Goal: Transaction & Acquisition: Purchase product/service

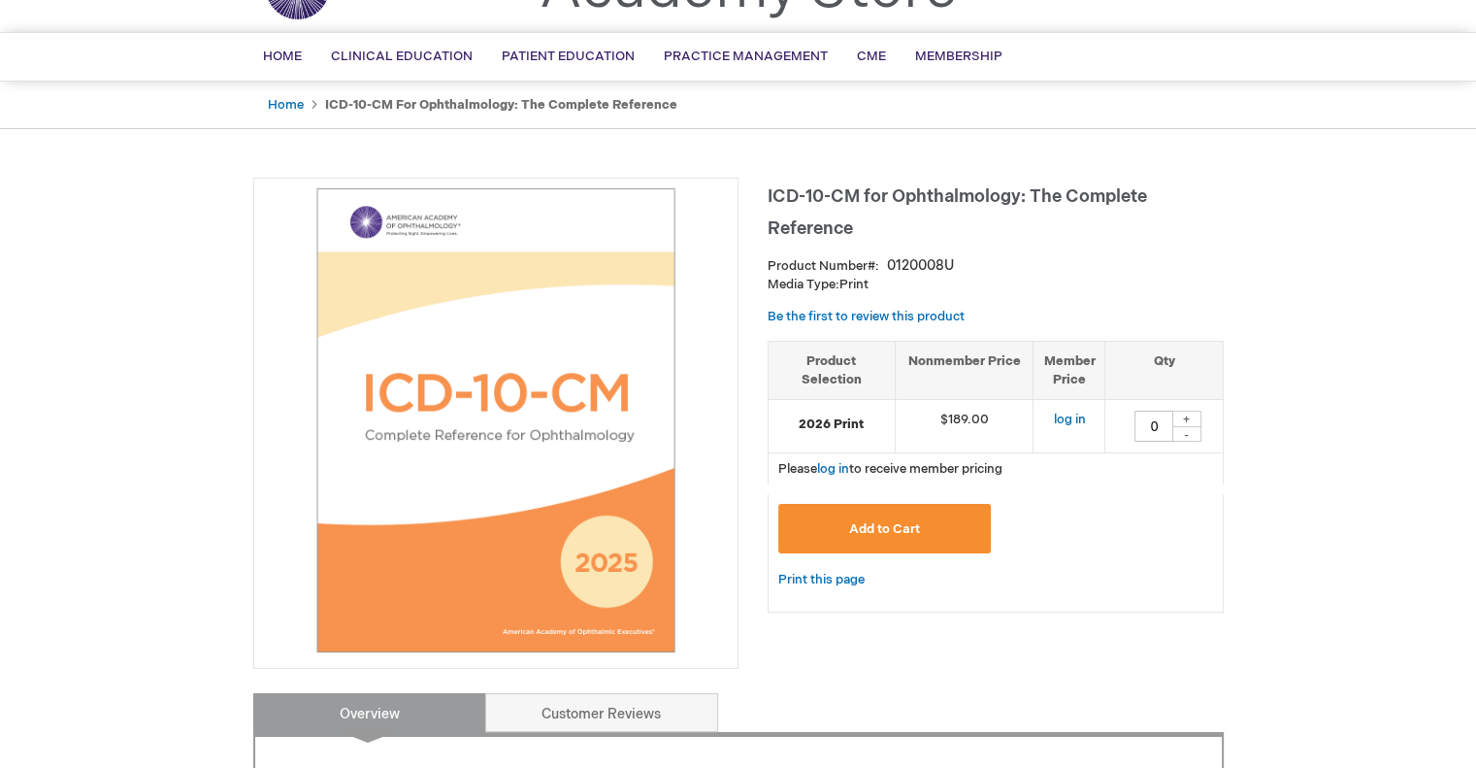
scroll to position [97, 0]
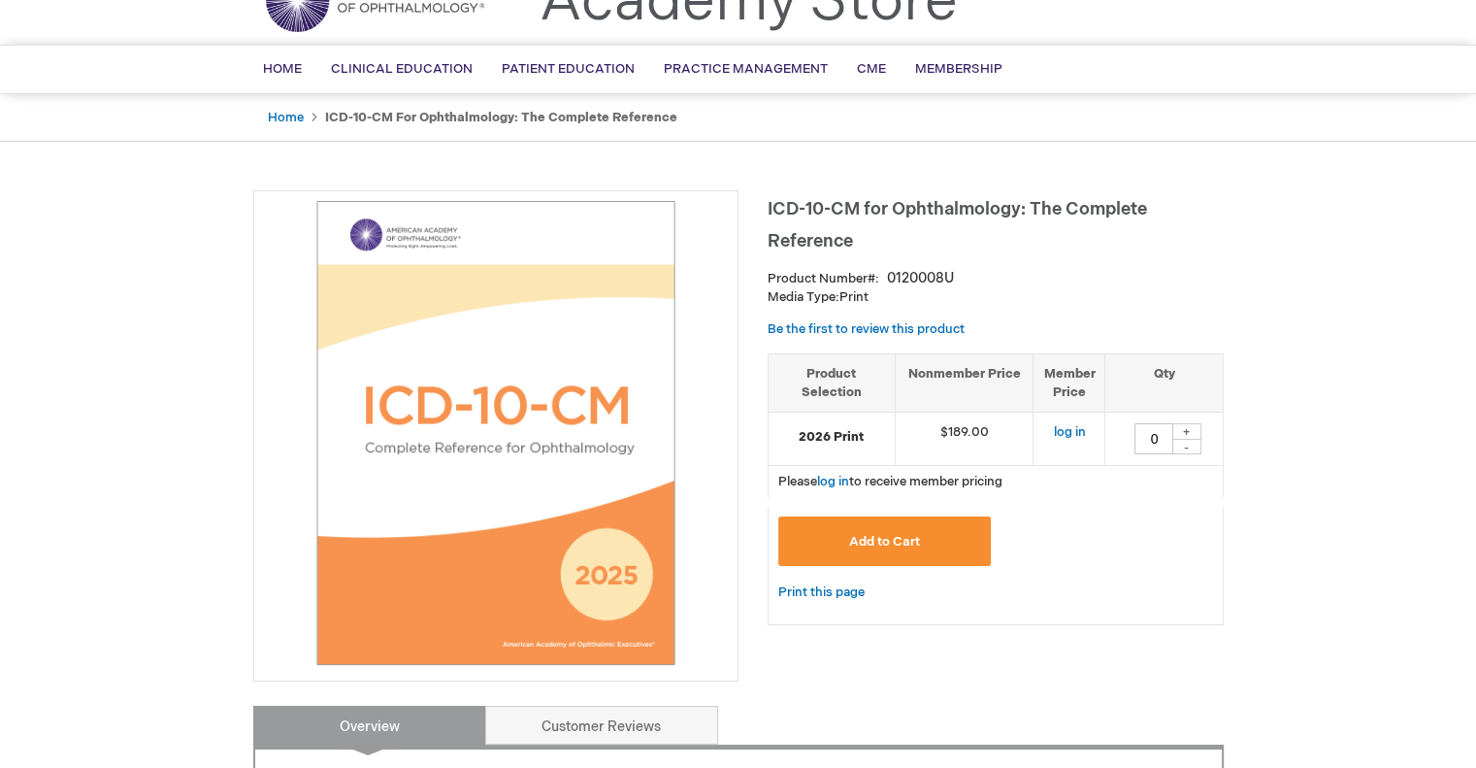
click at [563, 387] on img at bounding box center [496, 433] width 464 height 464
click at [633, 593] on img at bounding box center [496, 433] width 464 height 464
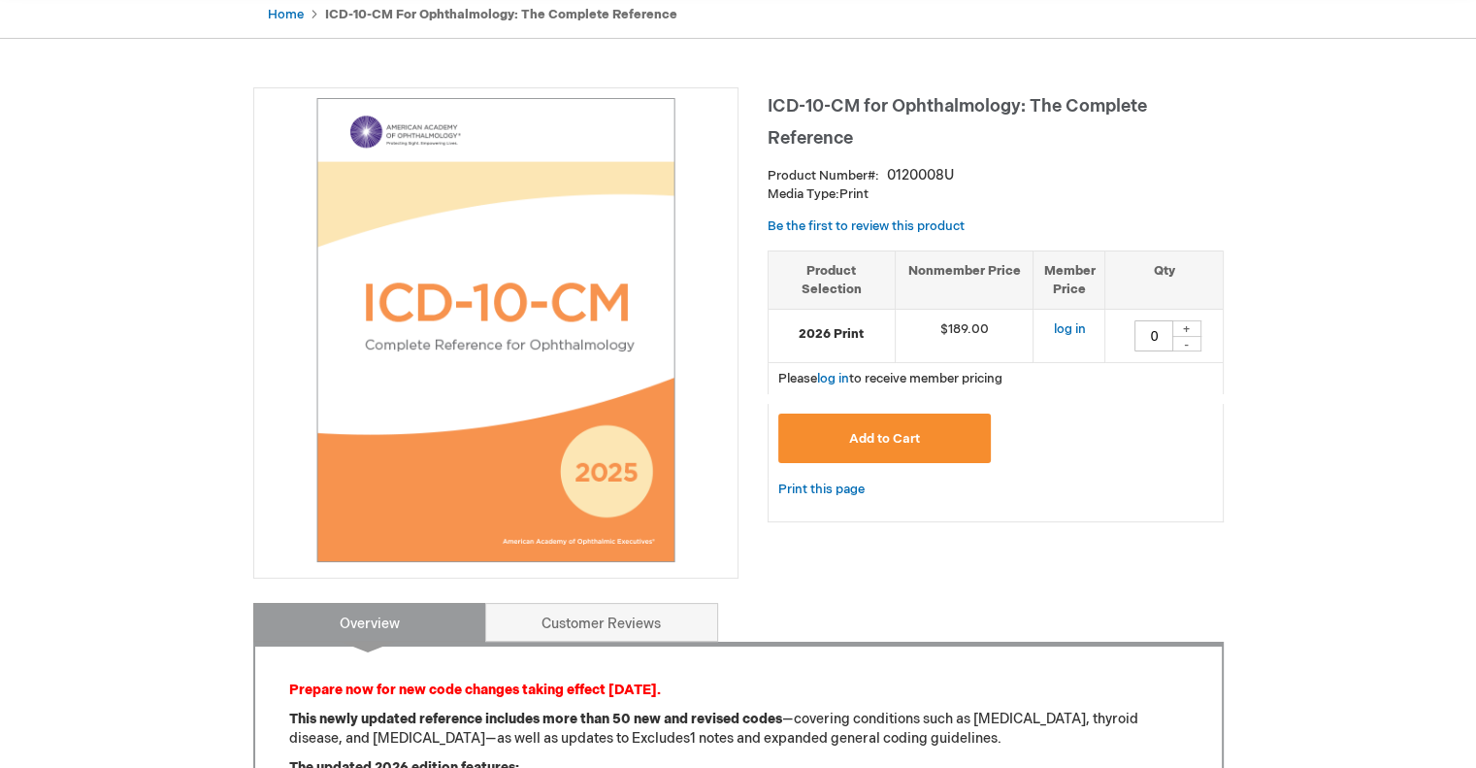
scroll to position [291, 0]
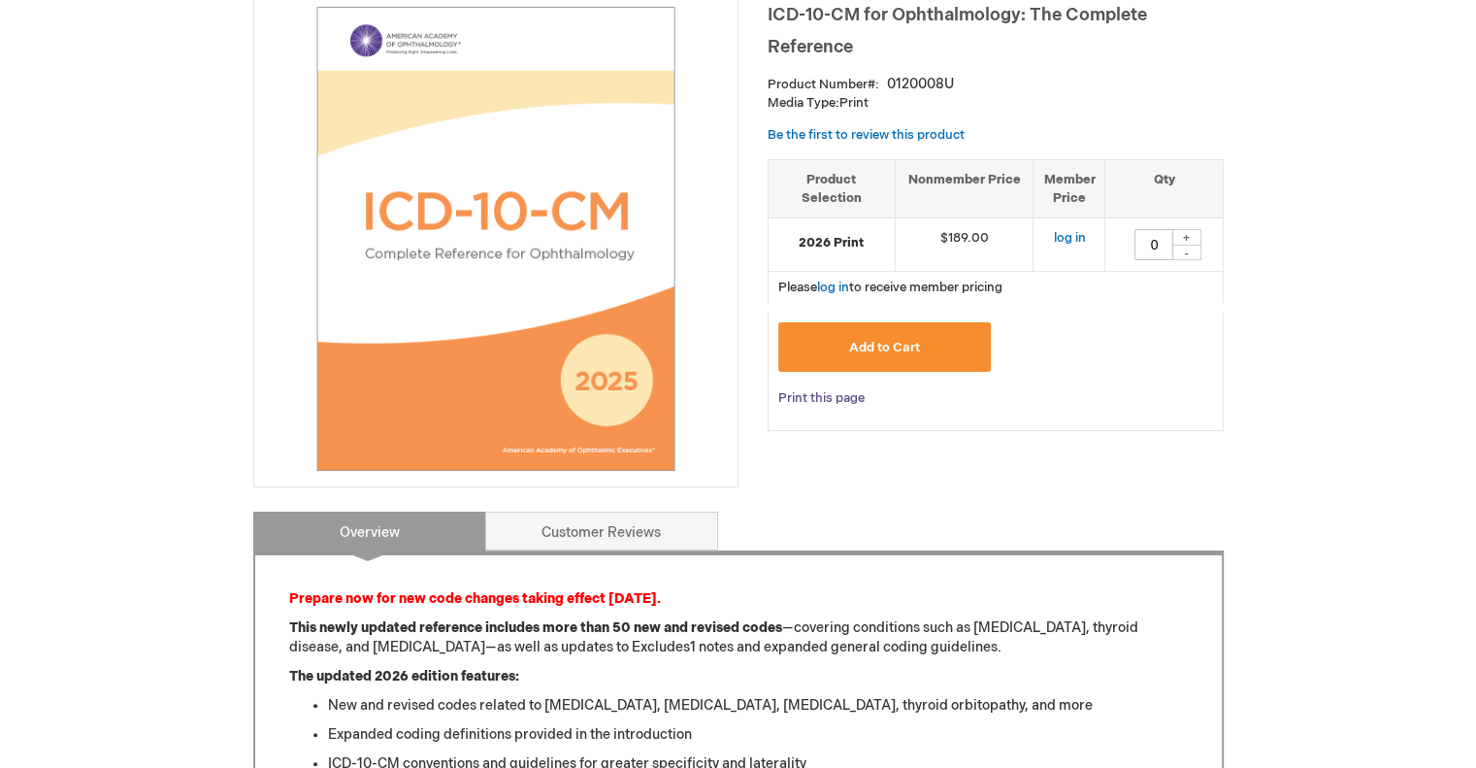
click at [818, 400] on link "Print this page" at bounding box center [821, 398] width 86 height 24
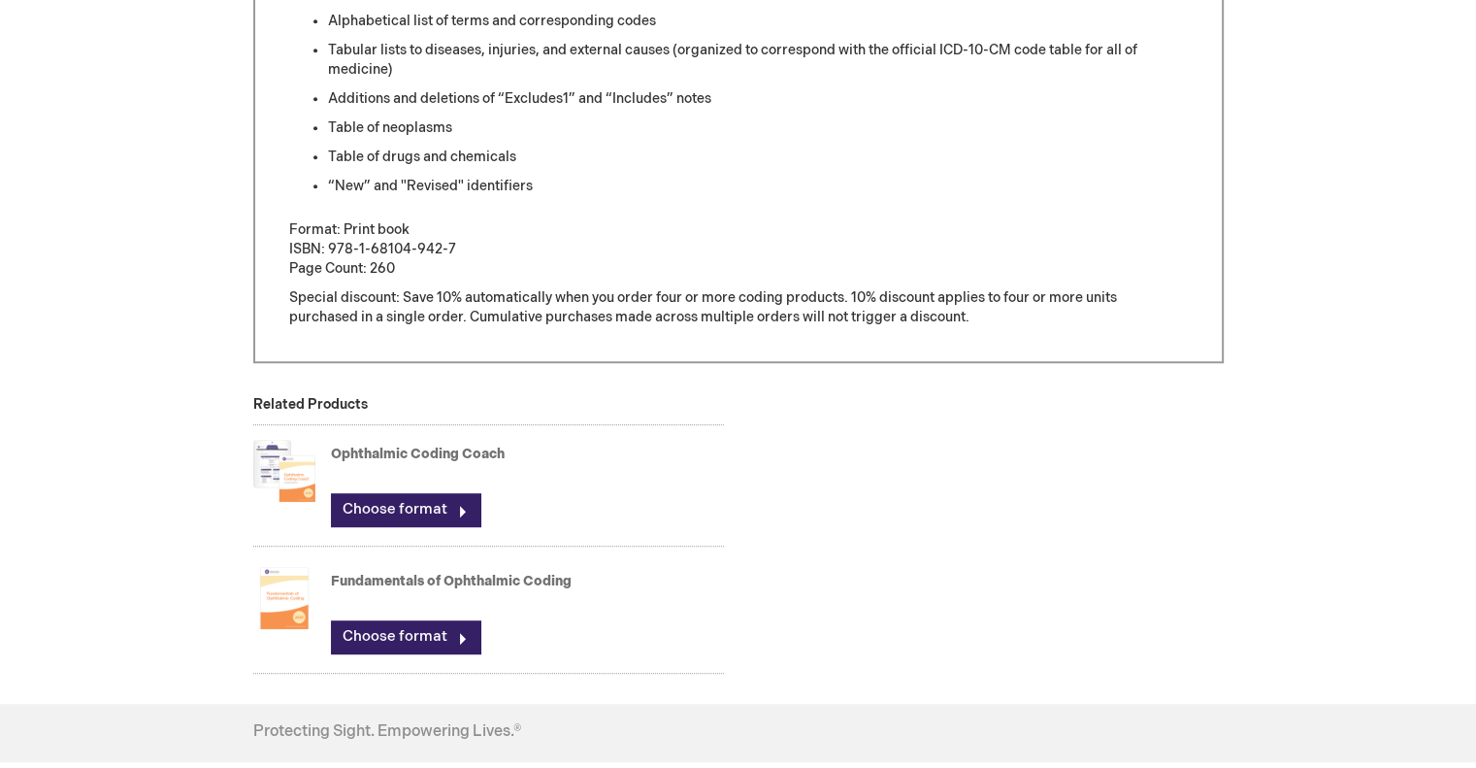
scroll to position [1068, 0]
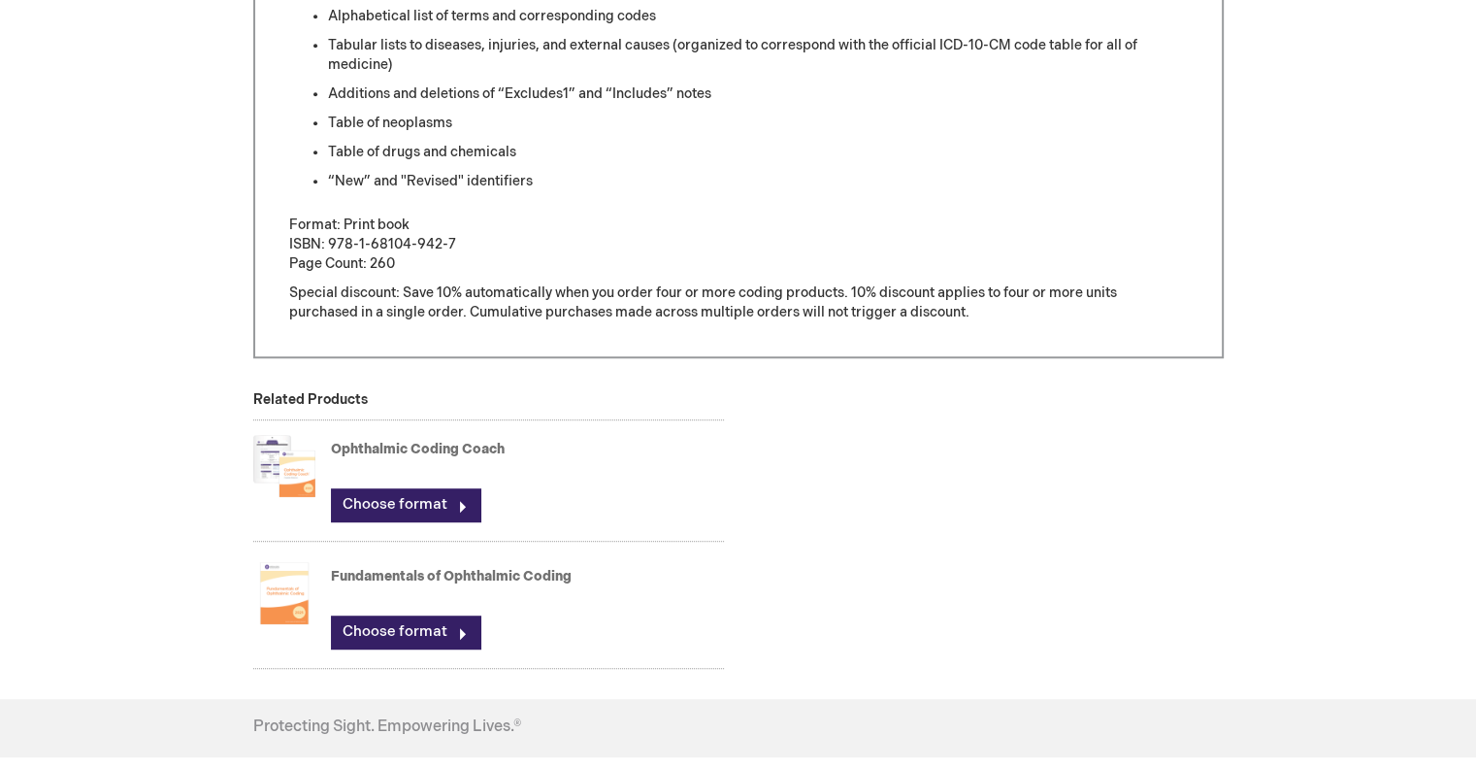
click at [295, 474] on img at bounding box center [284, 466] width 62 height 78
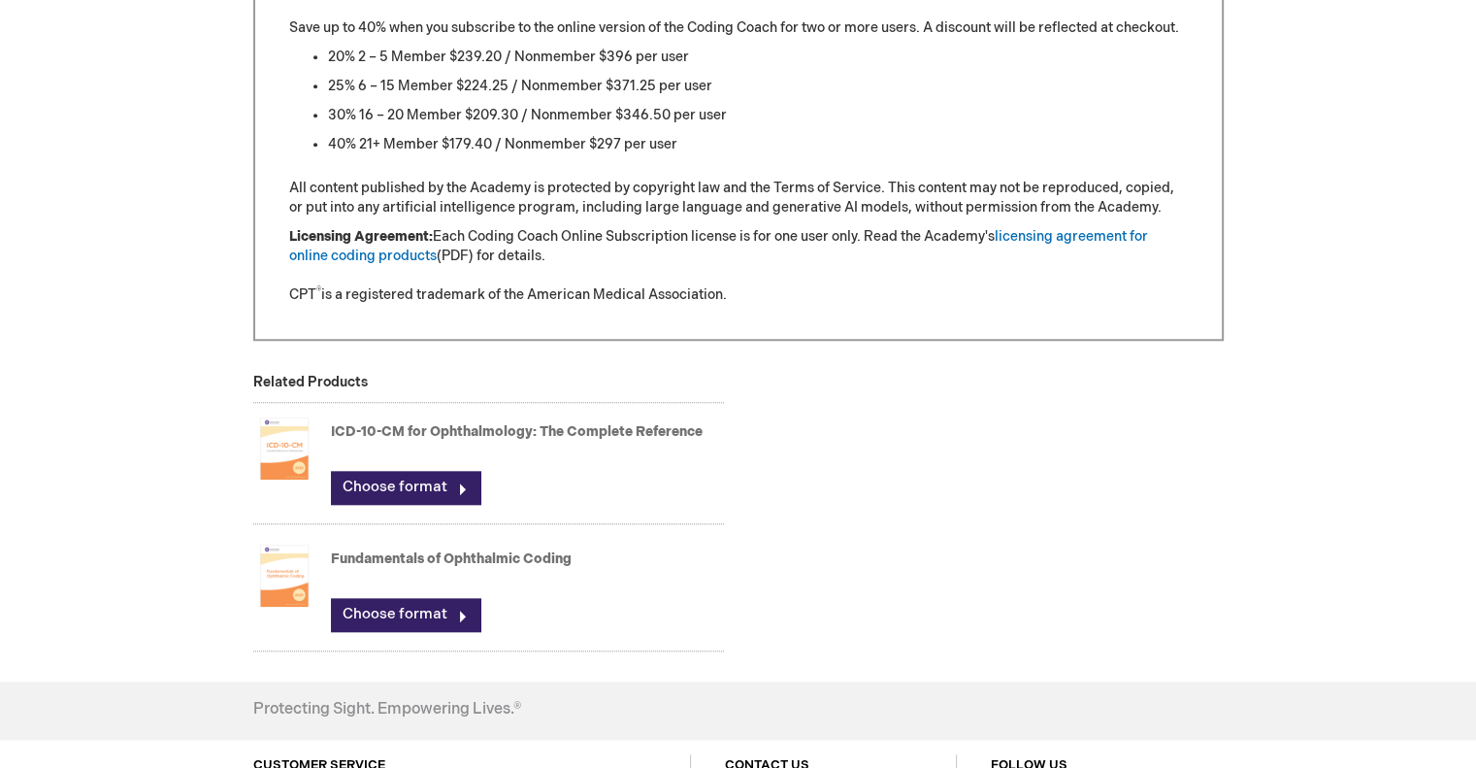
scroll to position [2038, 0]
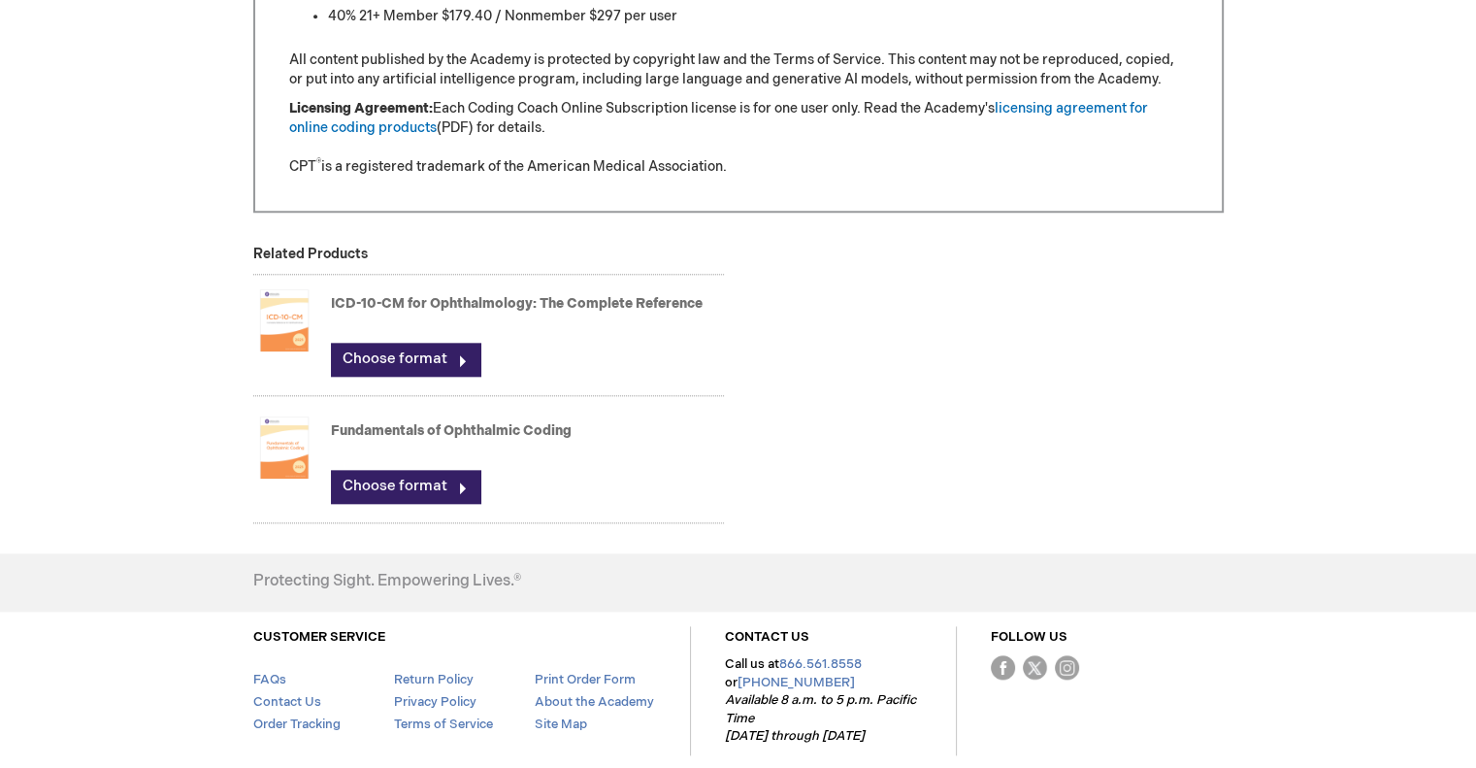
click at [267, 452] on img at bounding box center [284, 448] width 62 height 78
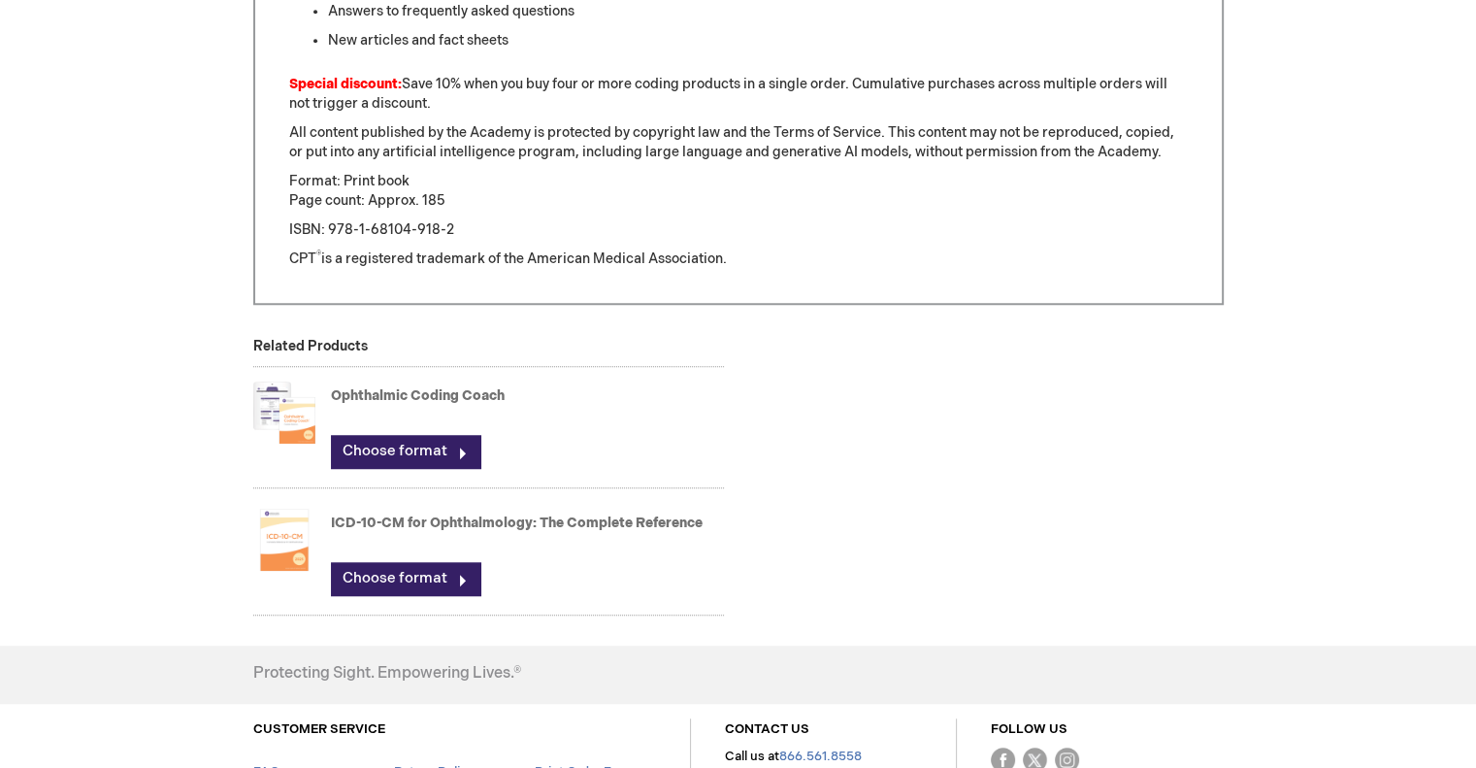
scroll to position [1456, 0]
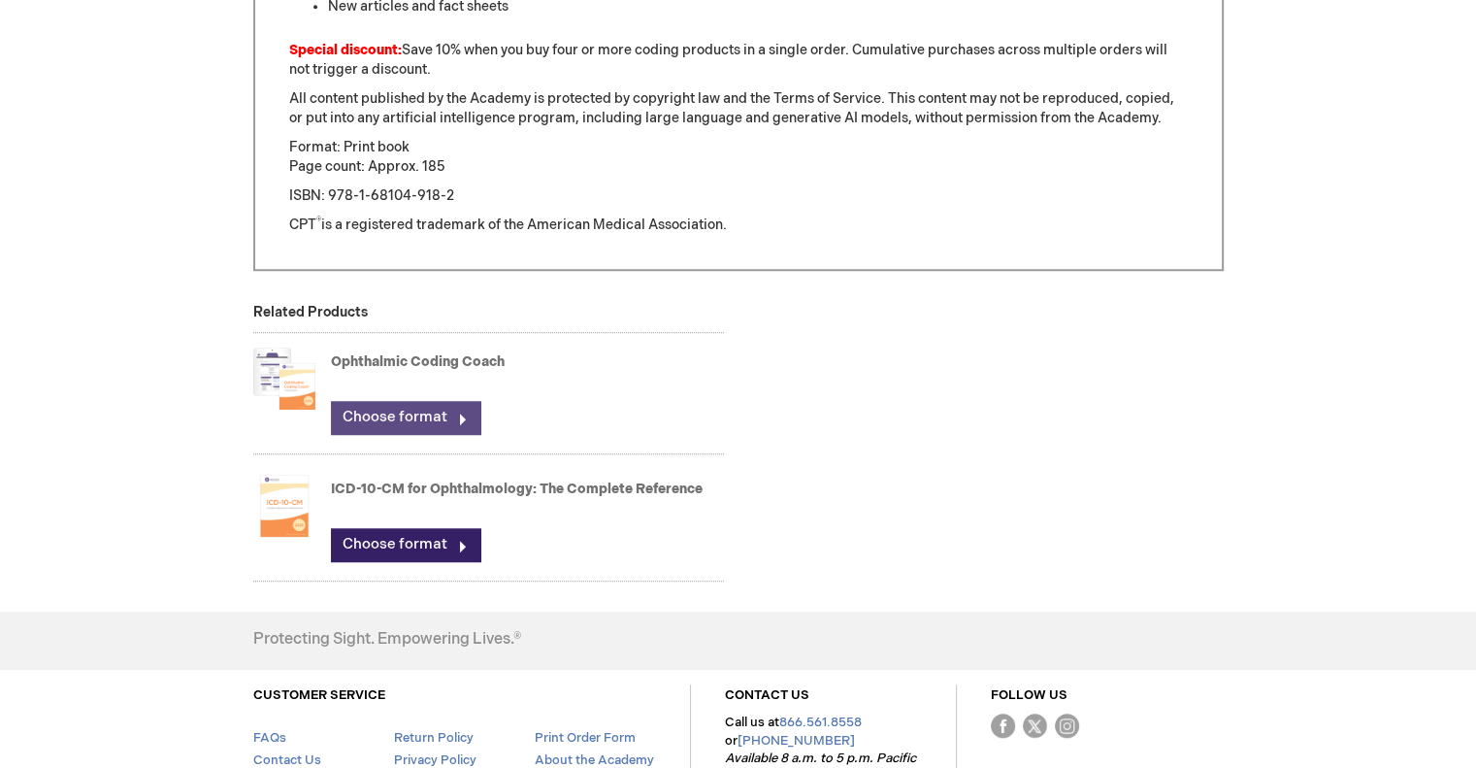
click at [463, 414] on link "Choose format" at bounding box center [405, 417] width 149 height 33
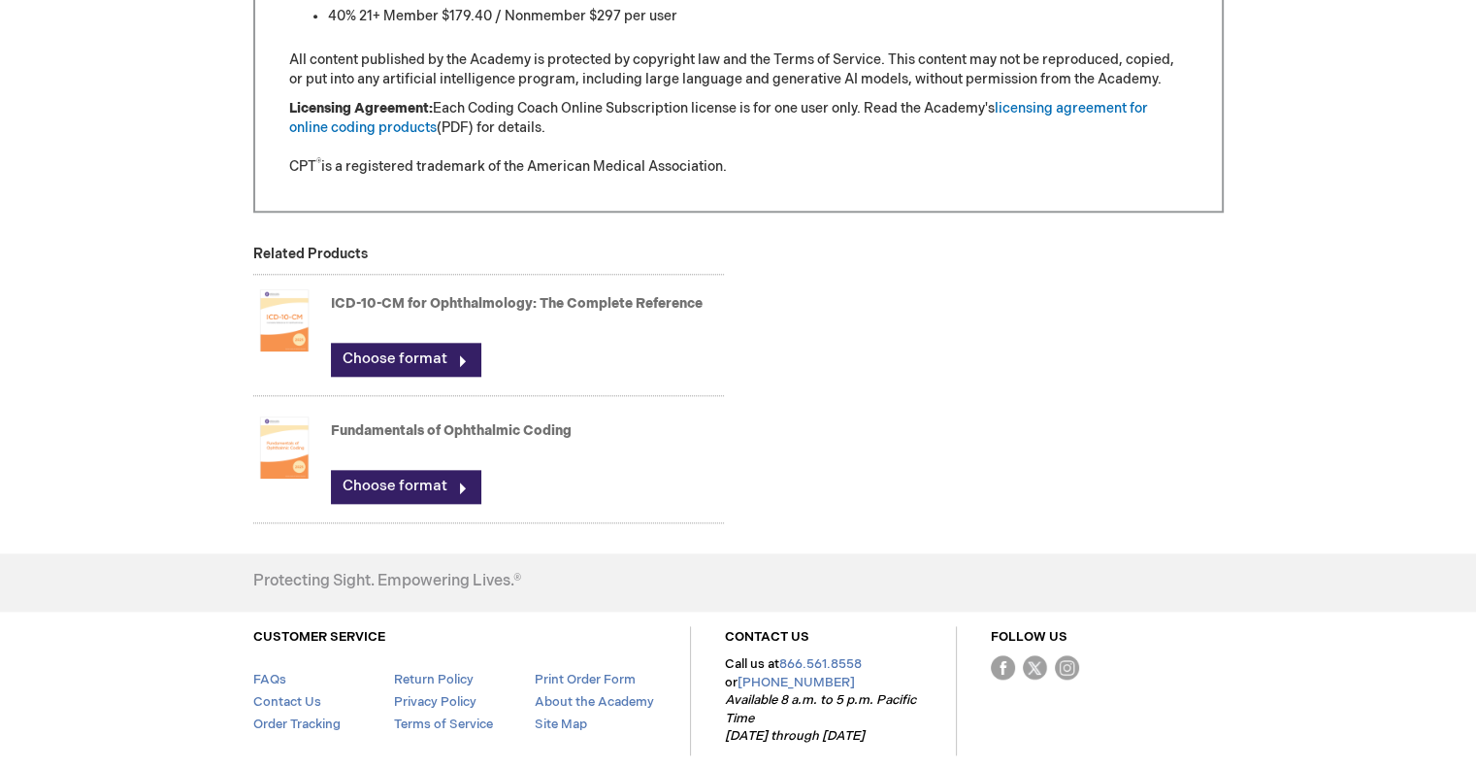
scroll to position [2127, 0]
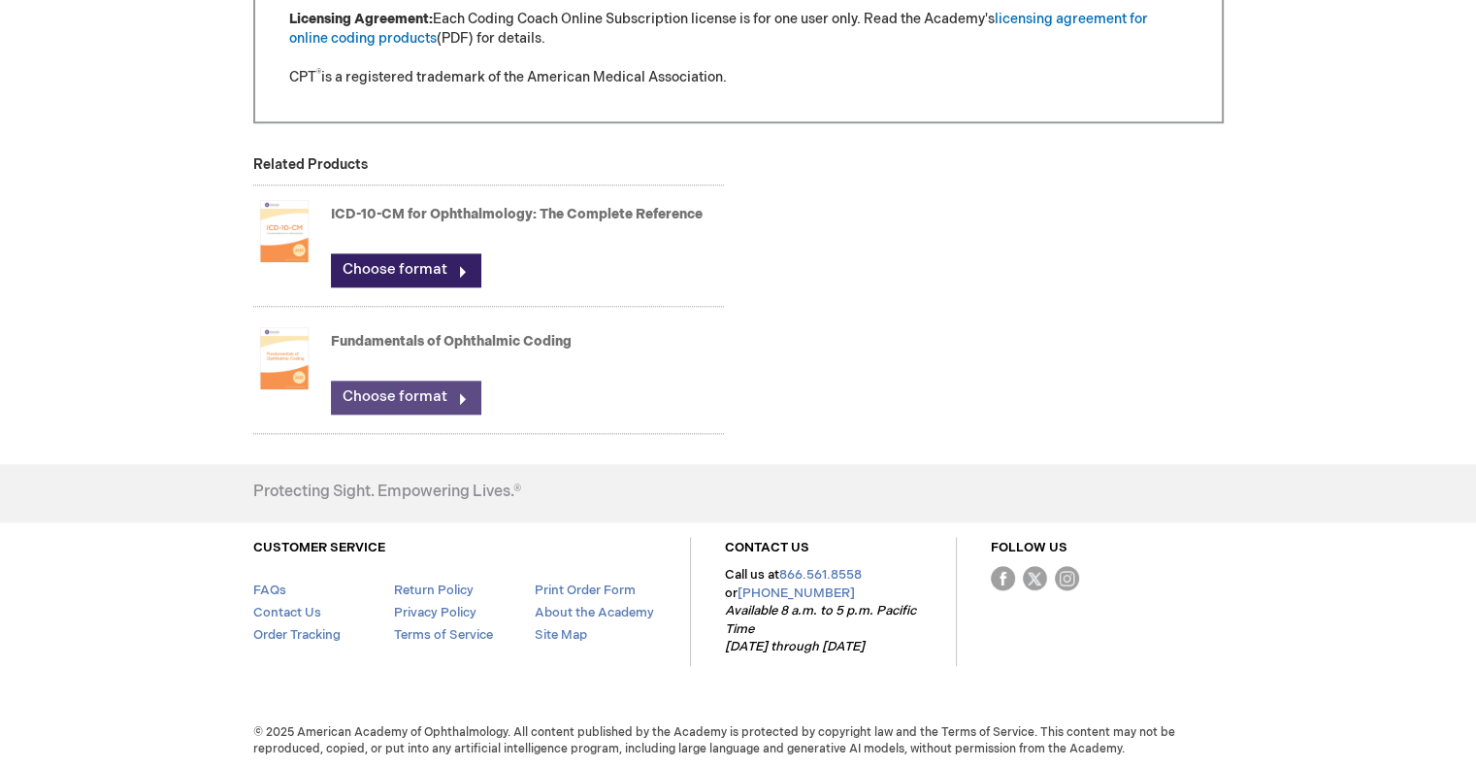
click at [454, 403] on link "Choose format" at bounding box center [405, 396] width 149 height 33
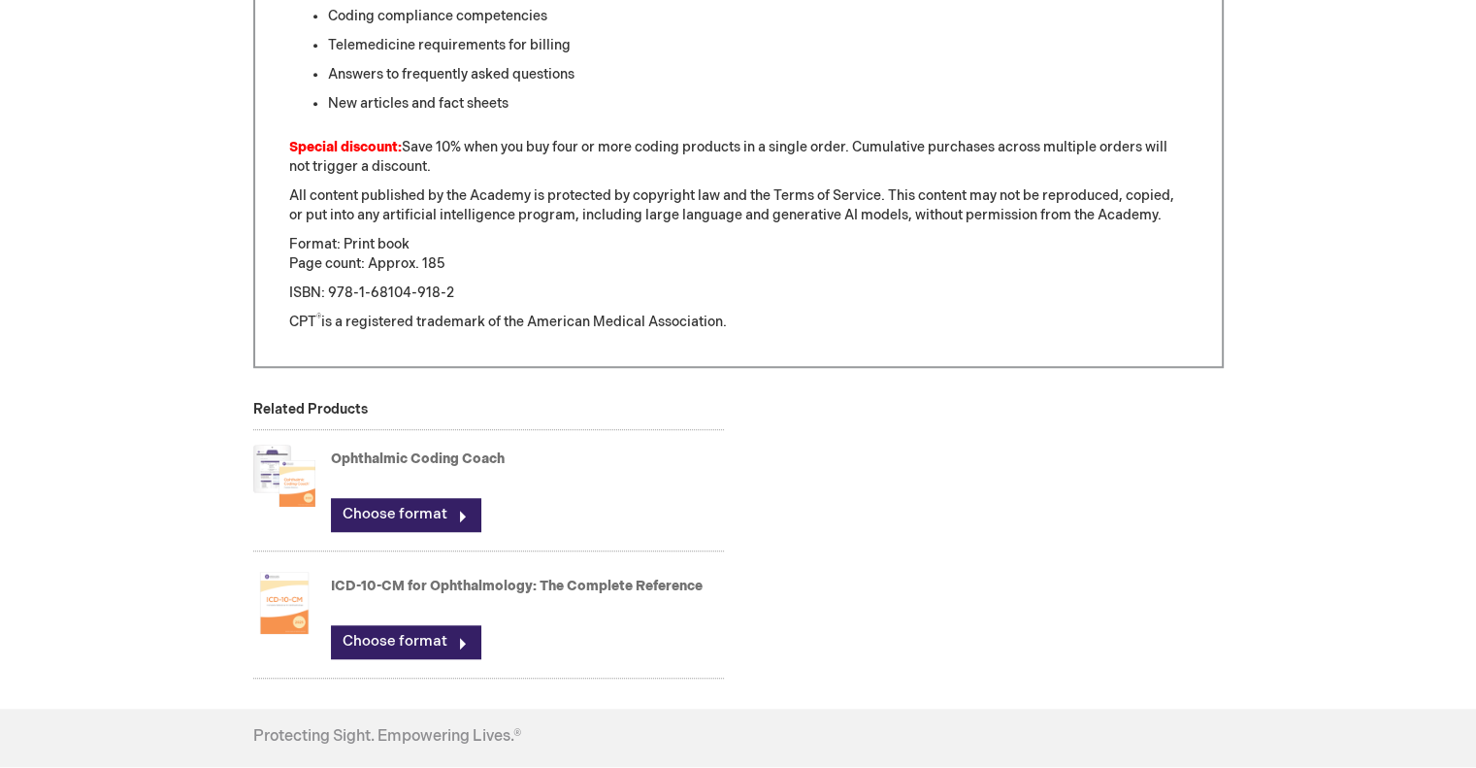
scroll to position [1456, 0]
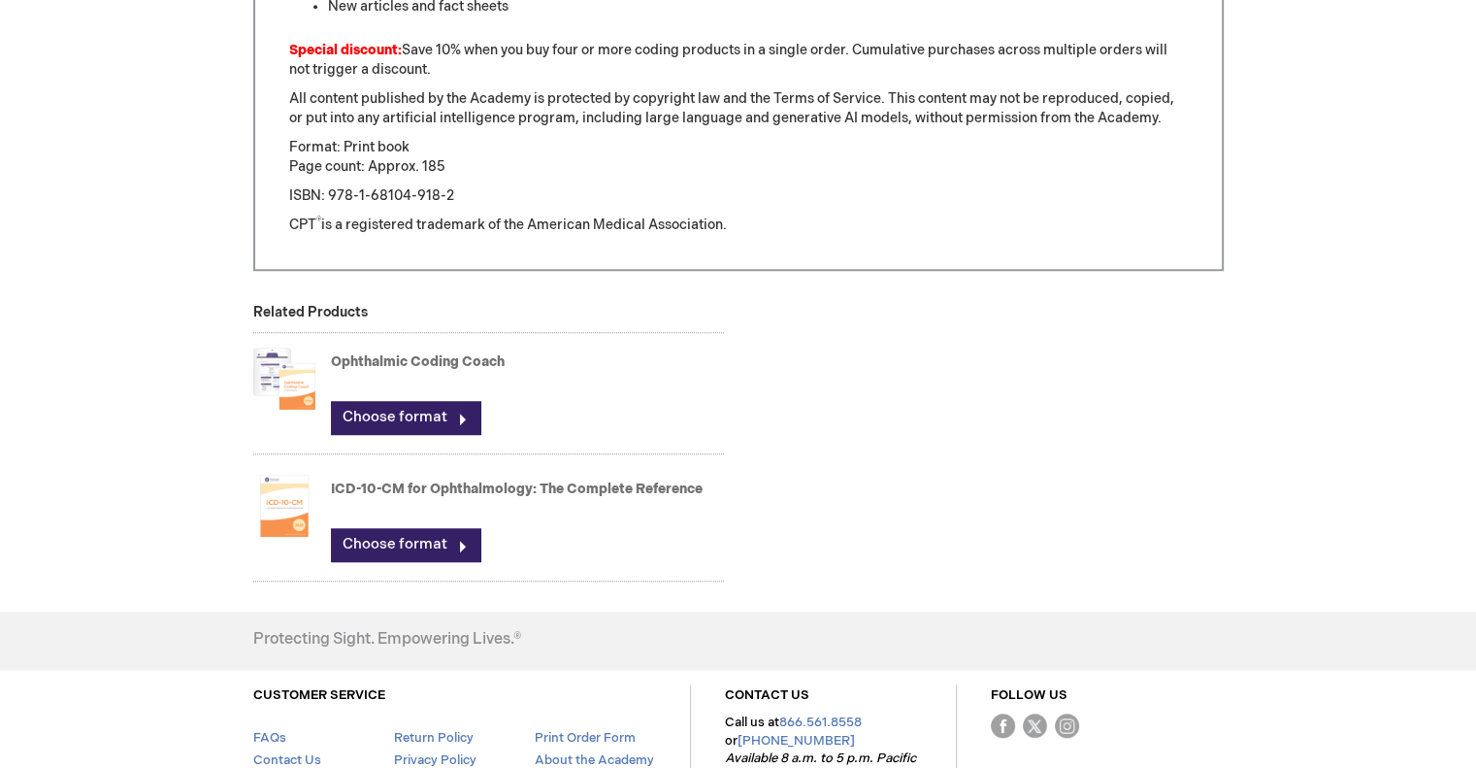
click at [297, 380] on img at bounding box center [284, 379] width 62 height 78
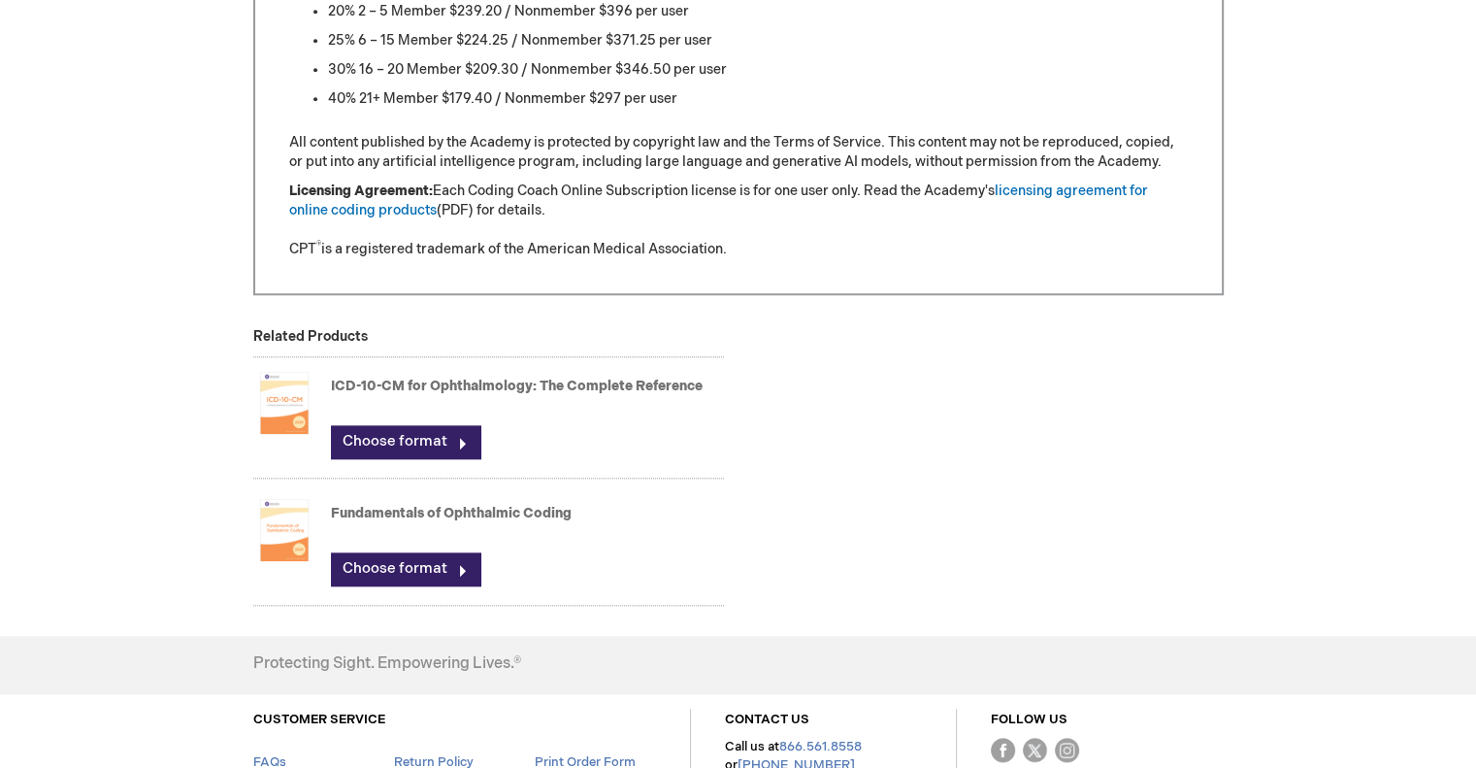
scroll to position [2038, 0]
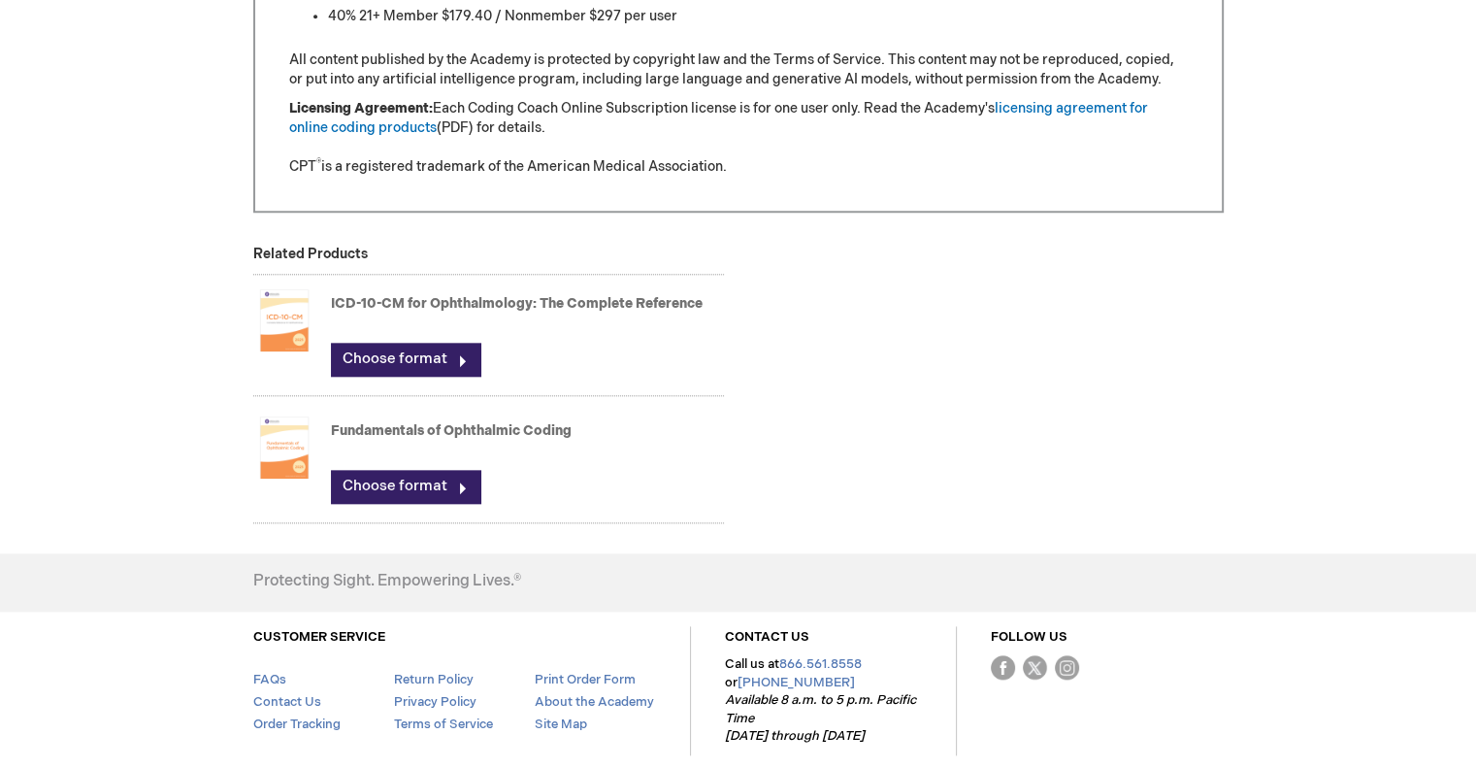
click at [291, 444] on img at bounding box center [284, 448] width 62 height 78
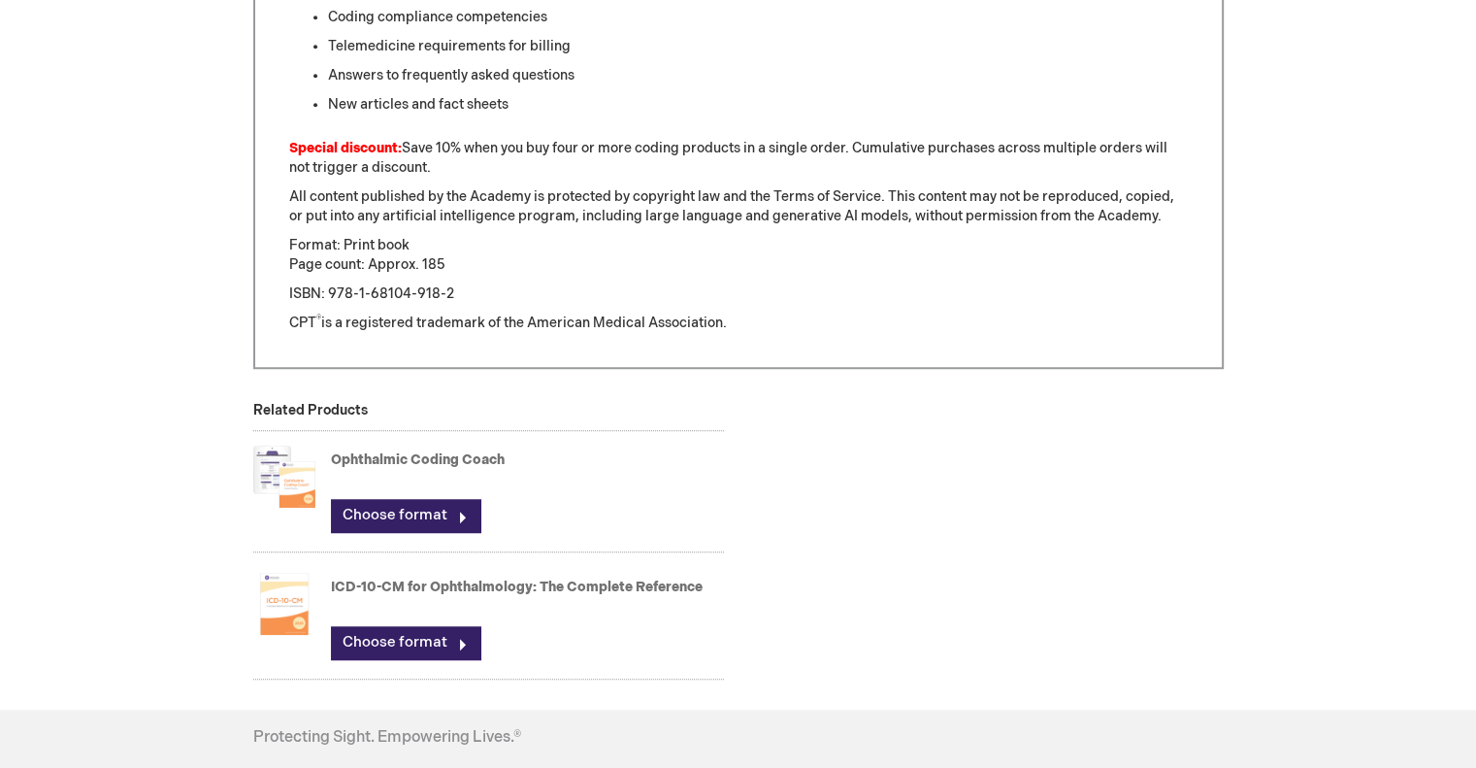
scroll to position [1359, 0]
click at [447, 516] on link "Choose format" at bounding box center [405, 514] width 149 height 33
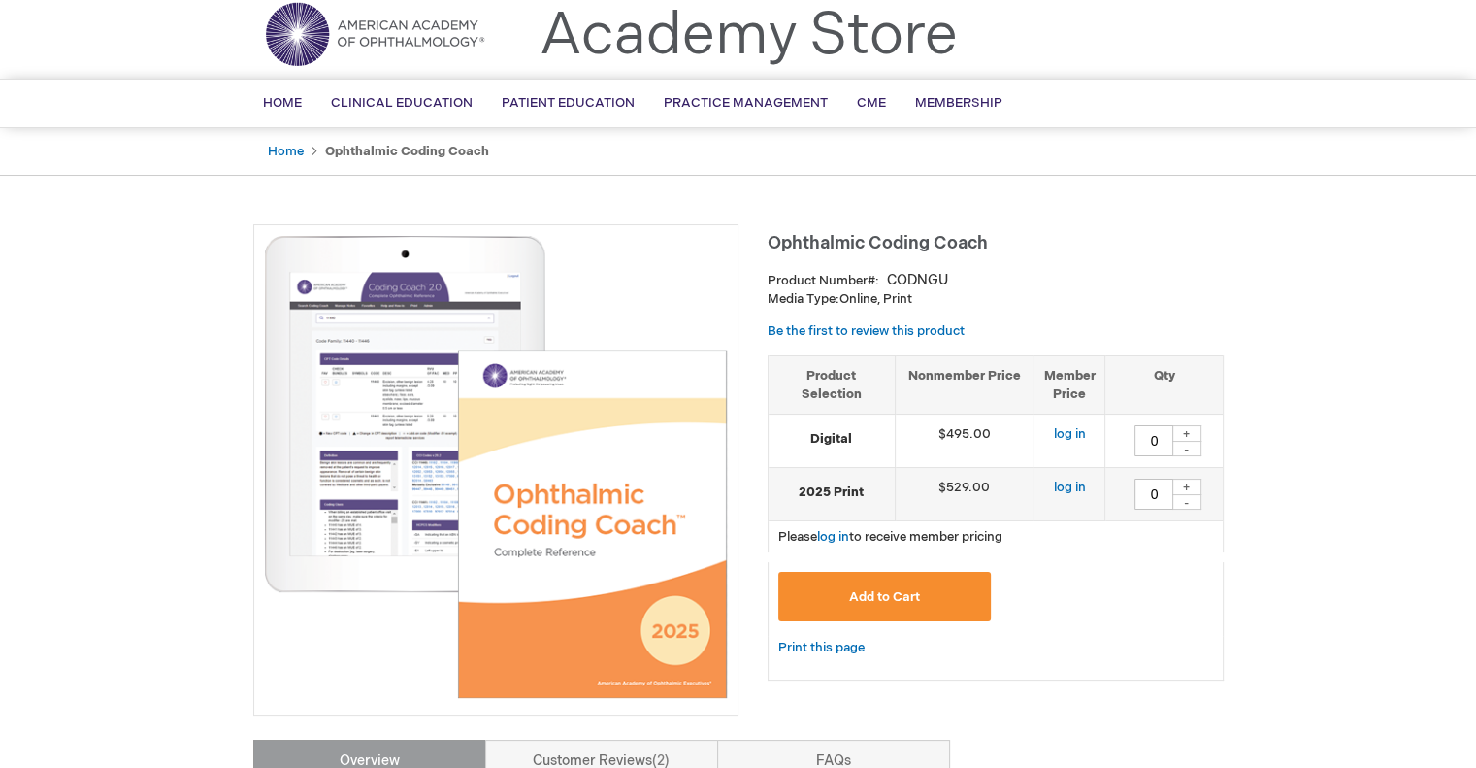
scroll to position [97, 0]
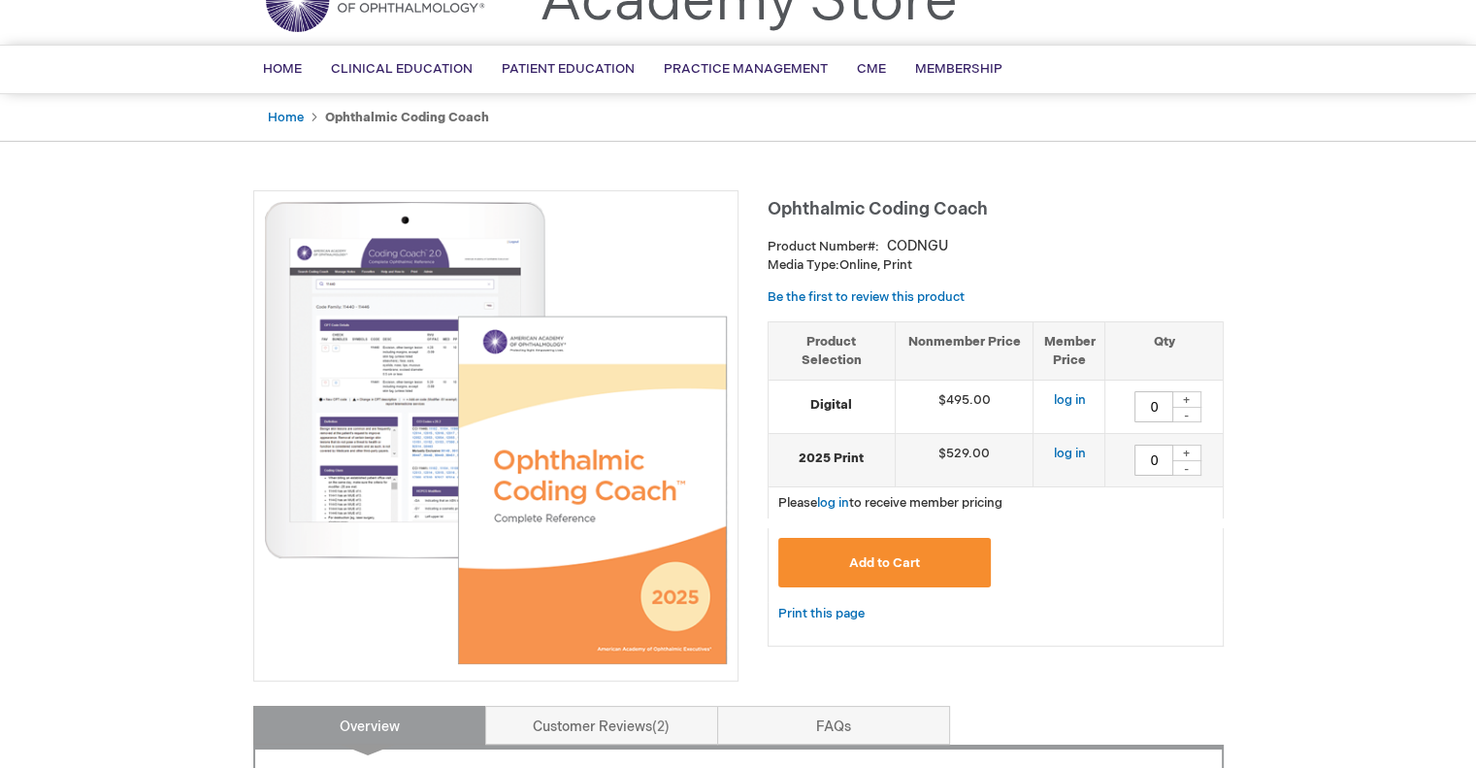
click at [312, 424] on img at bounding box center [496, 433] width 464 height 464
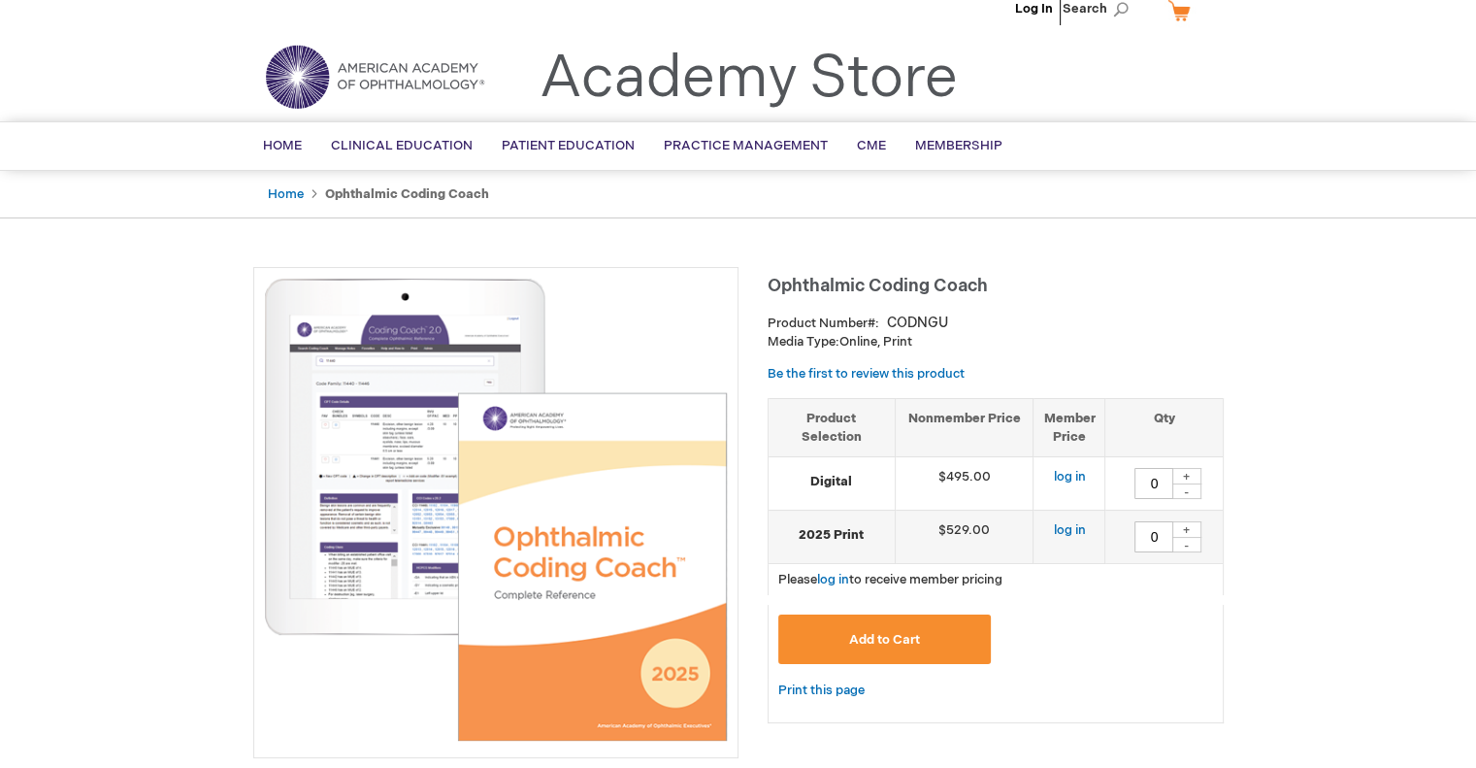
scroll to position [0, 0]
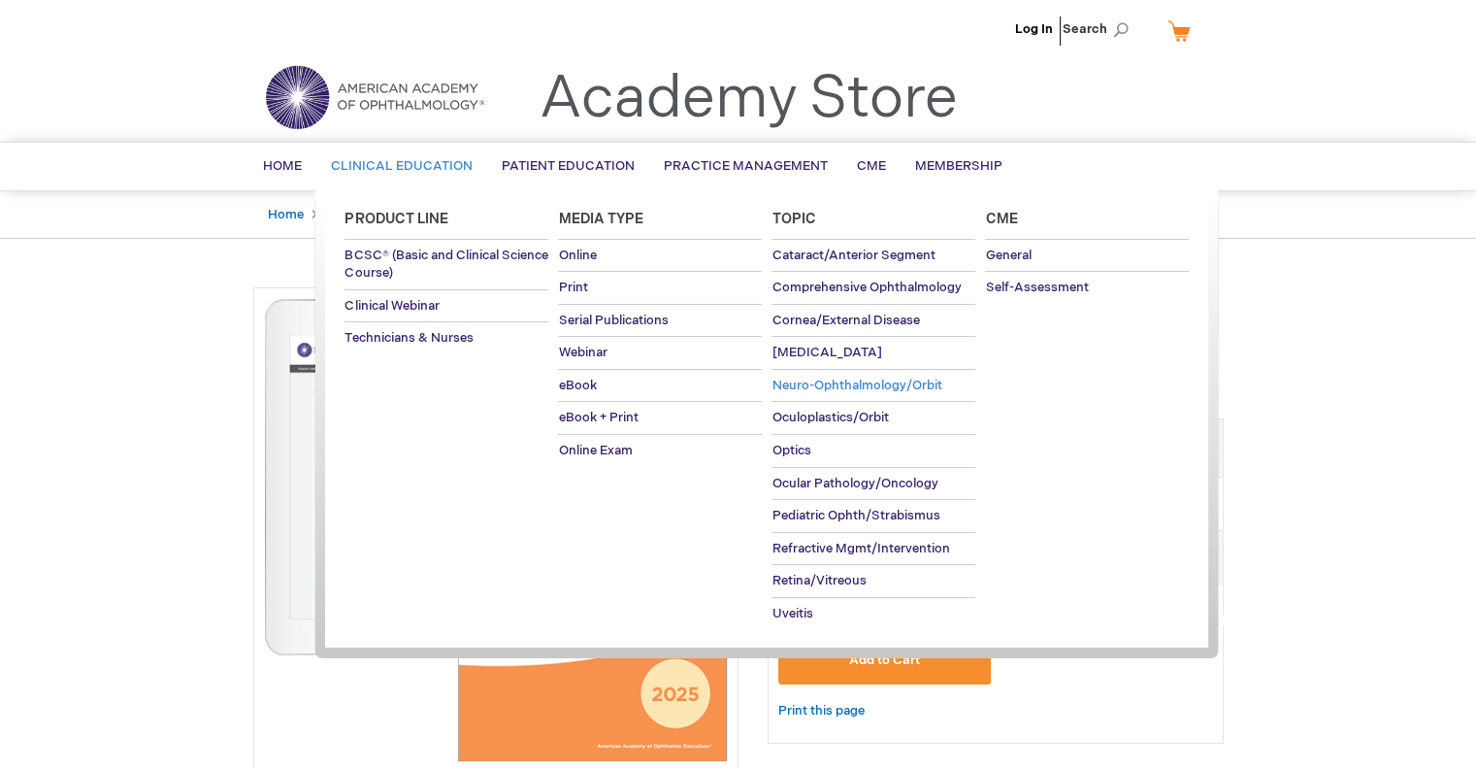
click at [788, 386] on span "Neuro-Ophthalmology/Orbit" at bounding box center [857, 386] width 170 height 16
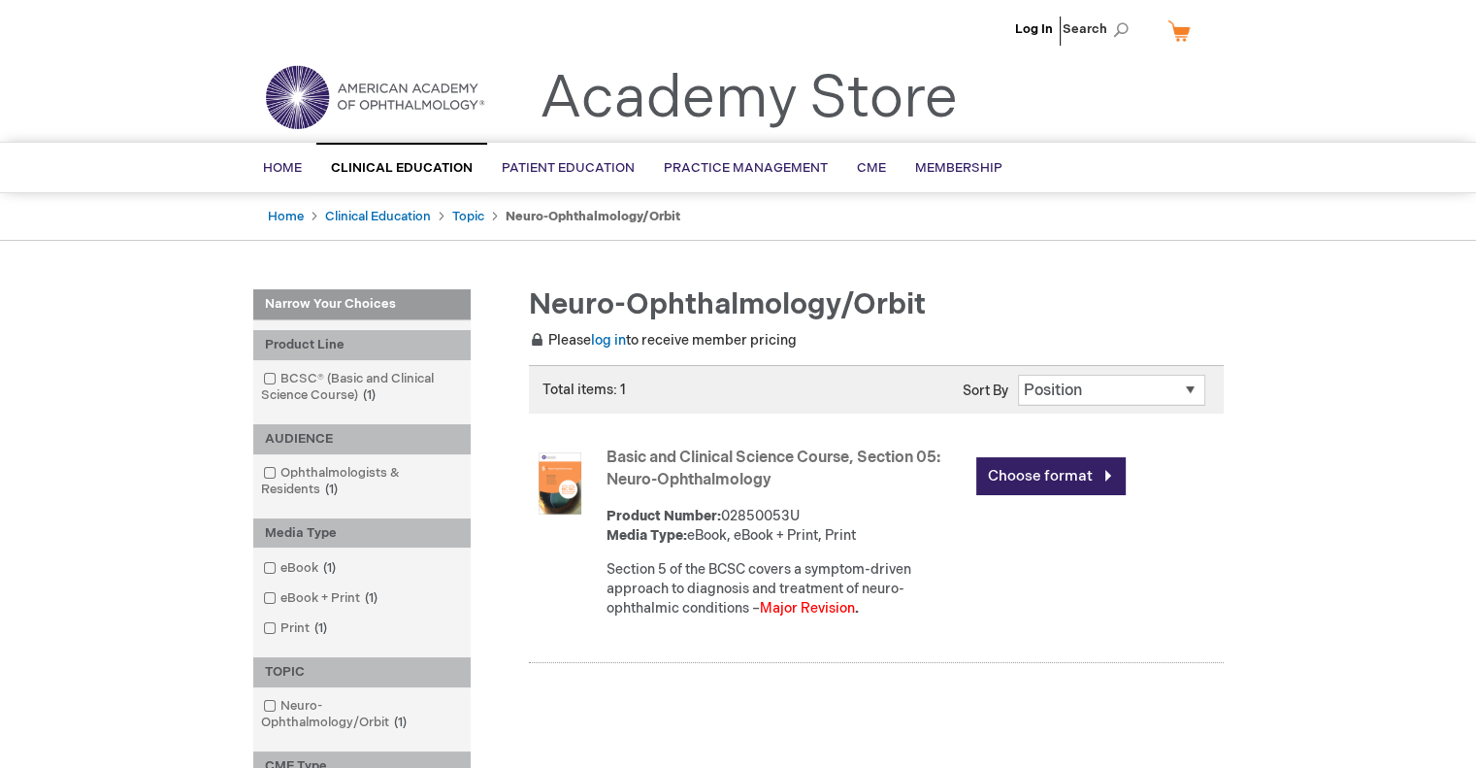
click at [545, 478] on img at bounding box center [560, 483] width 62 height 62
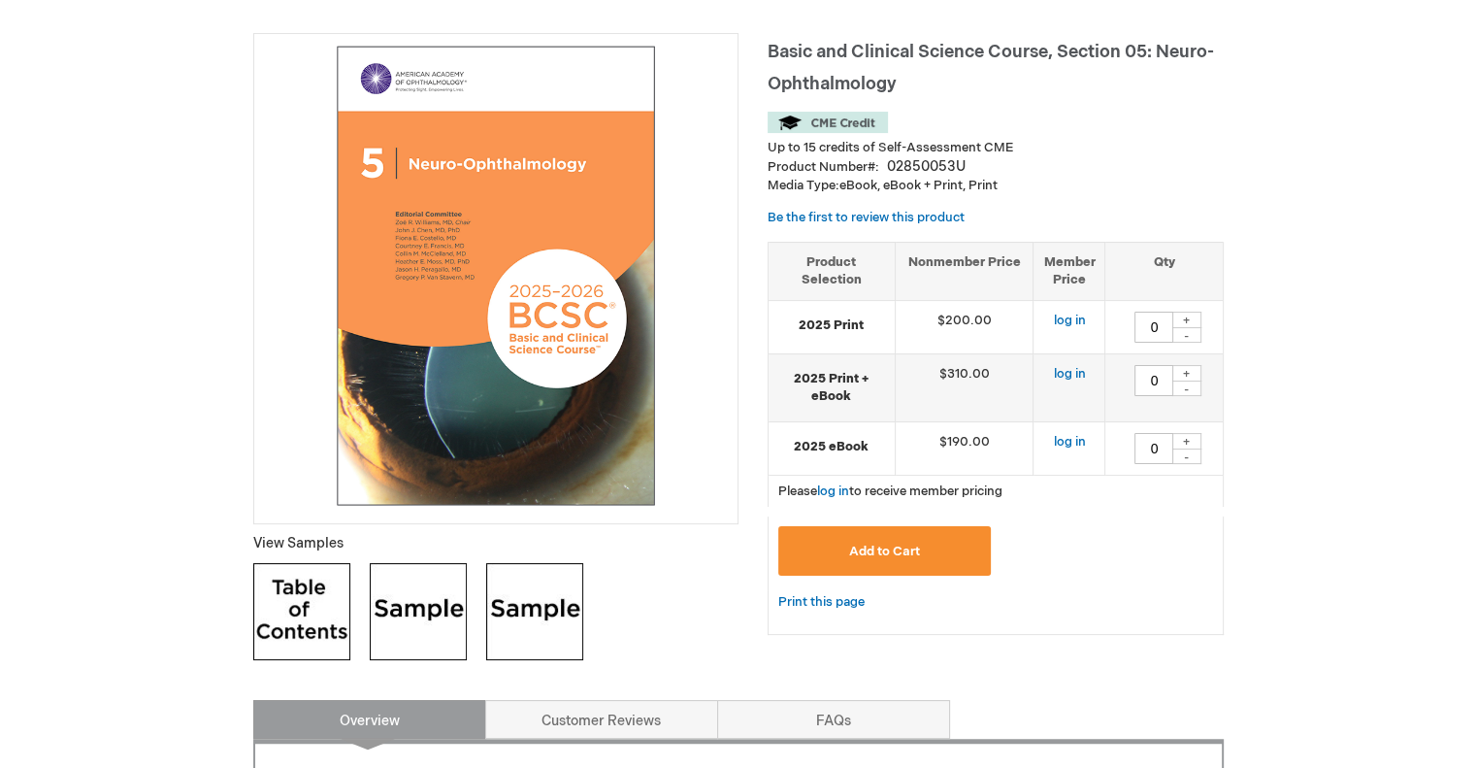
scroll to position [291, 0]
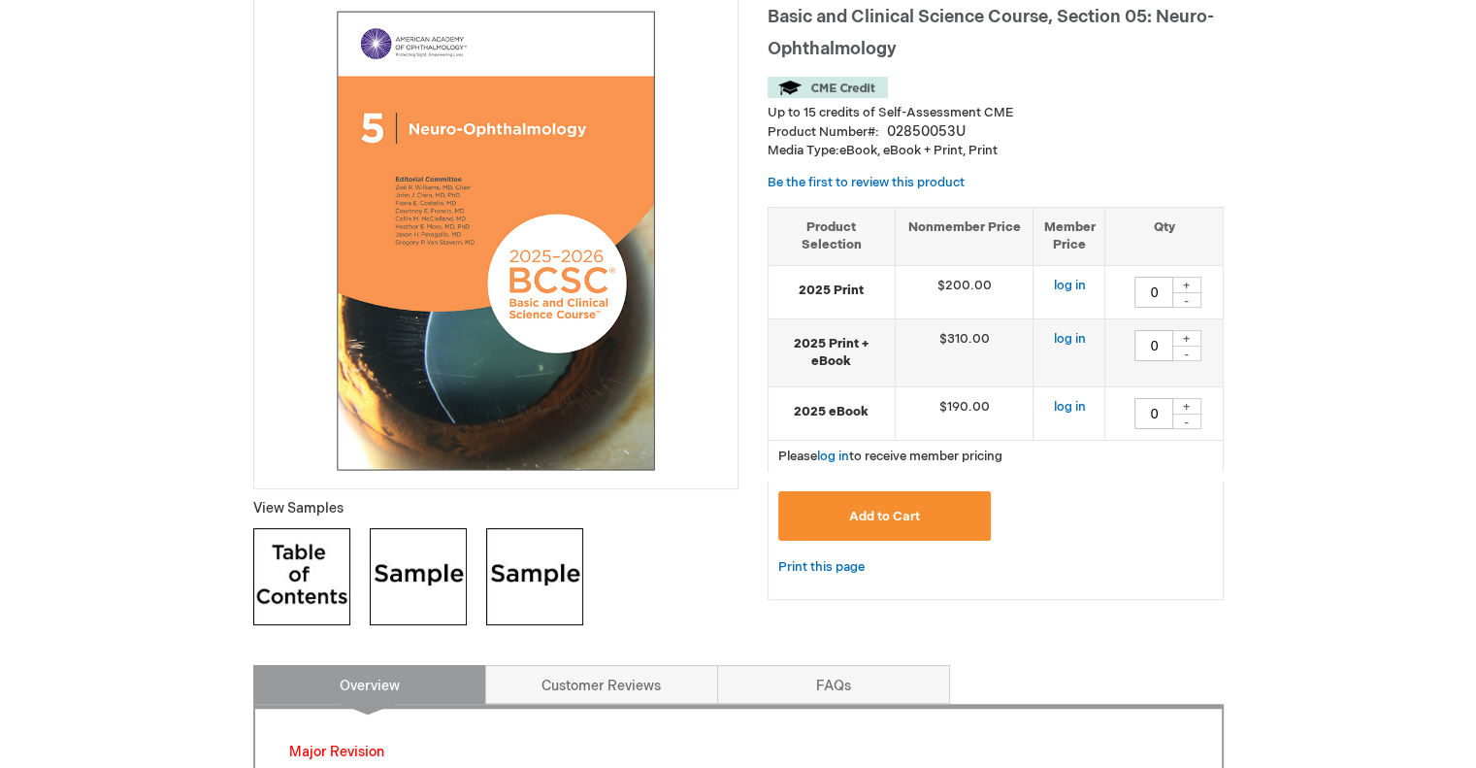
click at [1186, 403] on div "+" at bounding box center [1186, 406] width 29 height 16
type input "1"
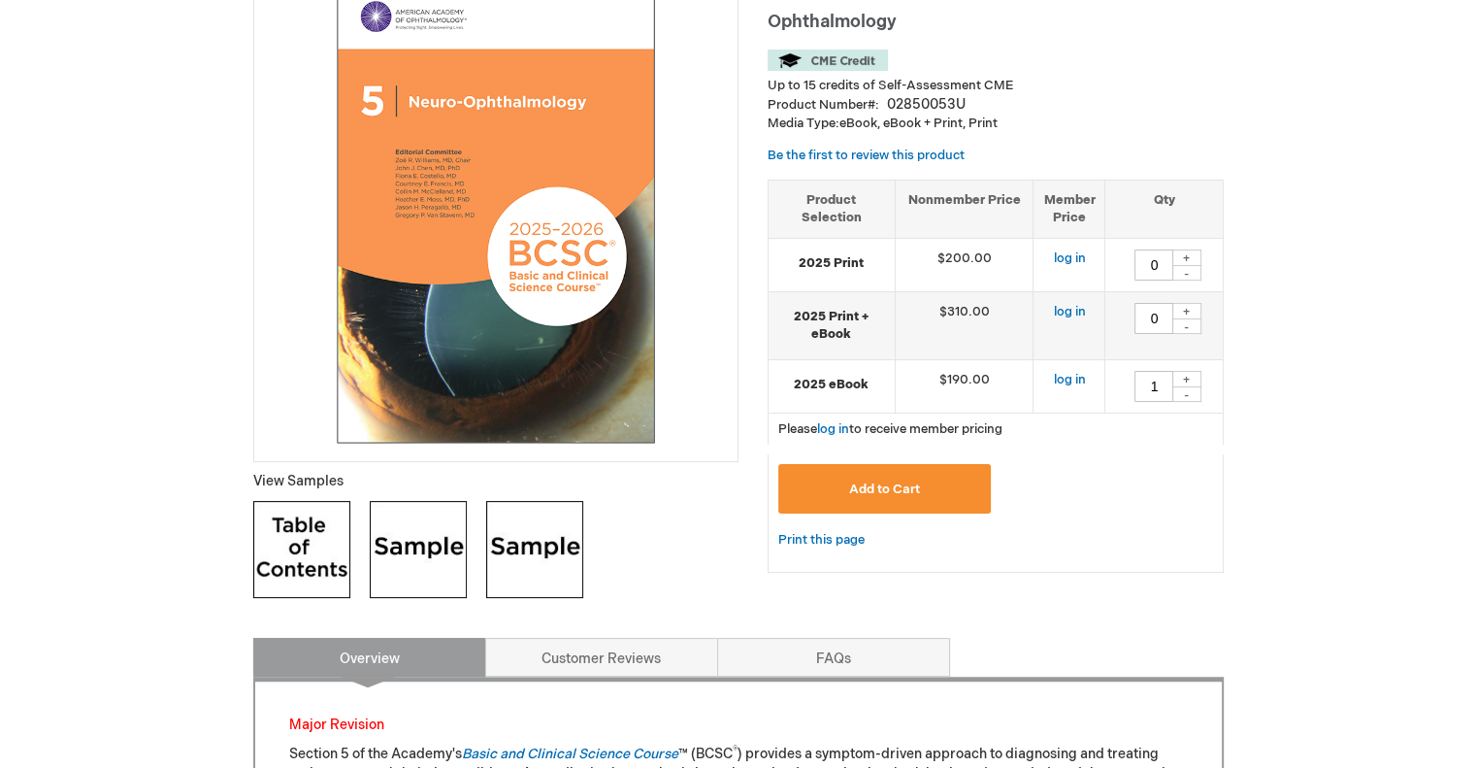
scroll to position [194, 0]
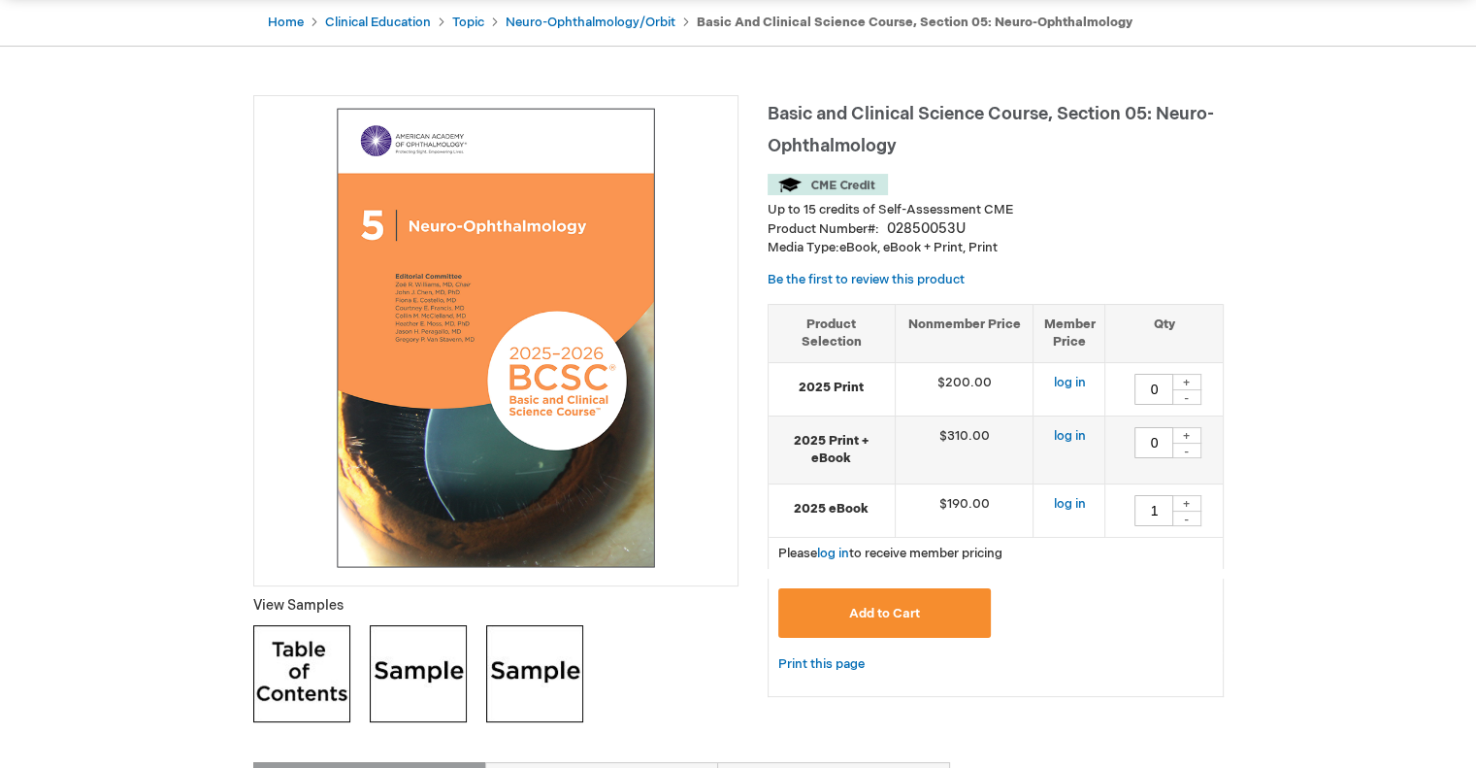
click at [879, 613] on span "Add to Cart" at bounding box center [884, 614] width 71 height 16
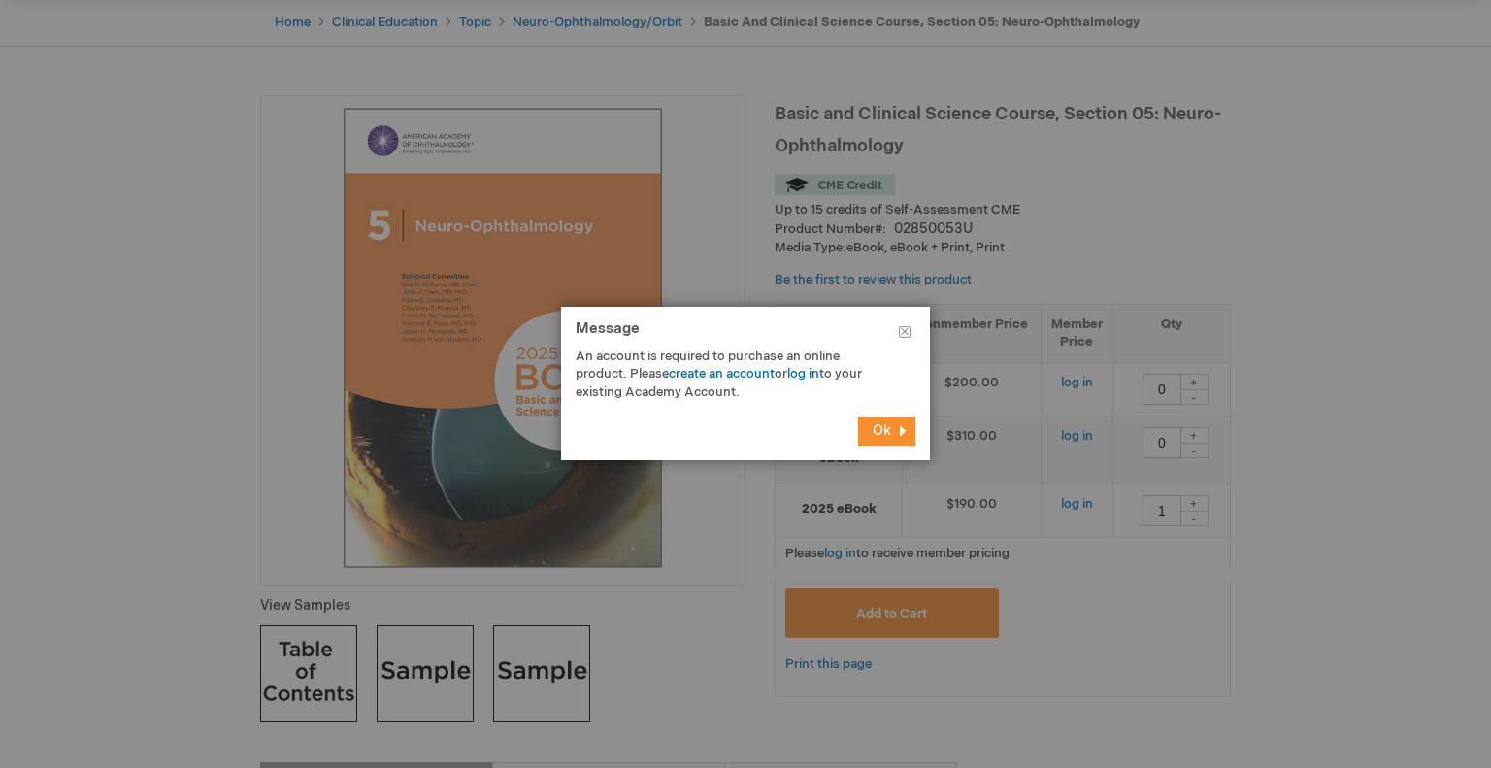
click at [886, 436] on span "Ok" at bounding box center [881, 430] width 18 height 16
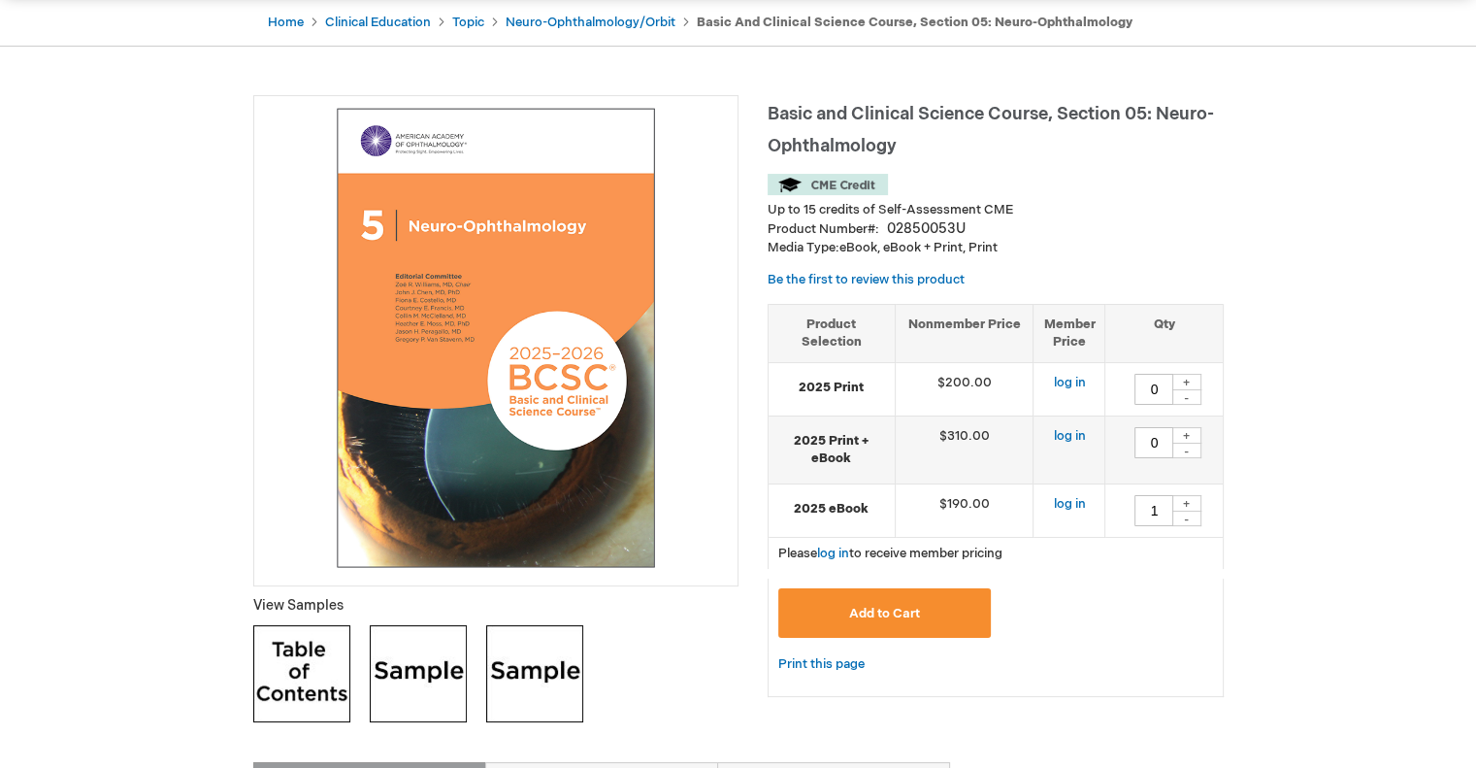
click at [846, 608] on button "Add to Cart" at bounding box center [885, 612] width 214 height 49
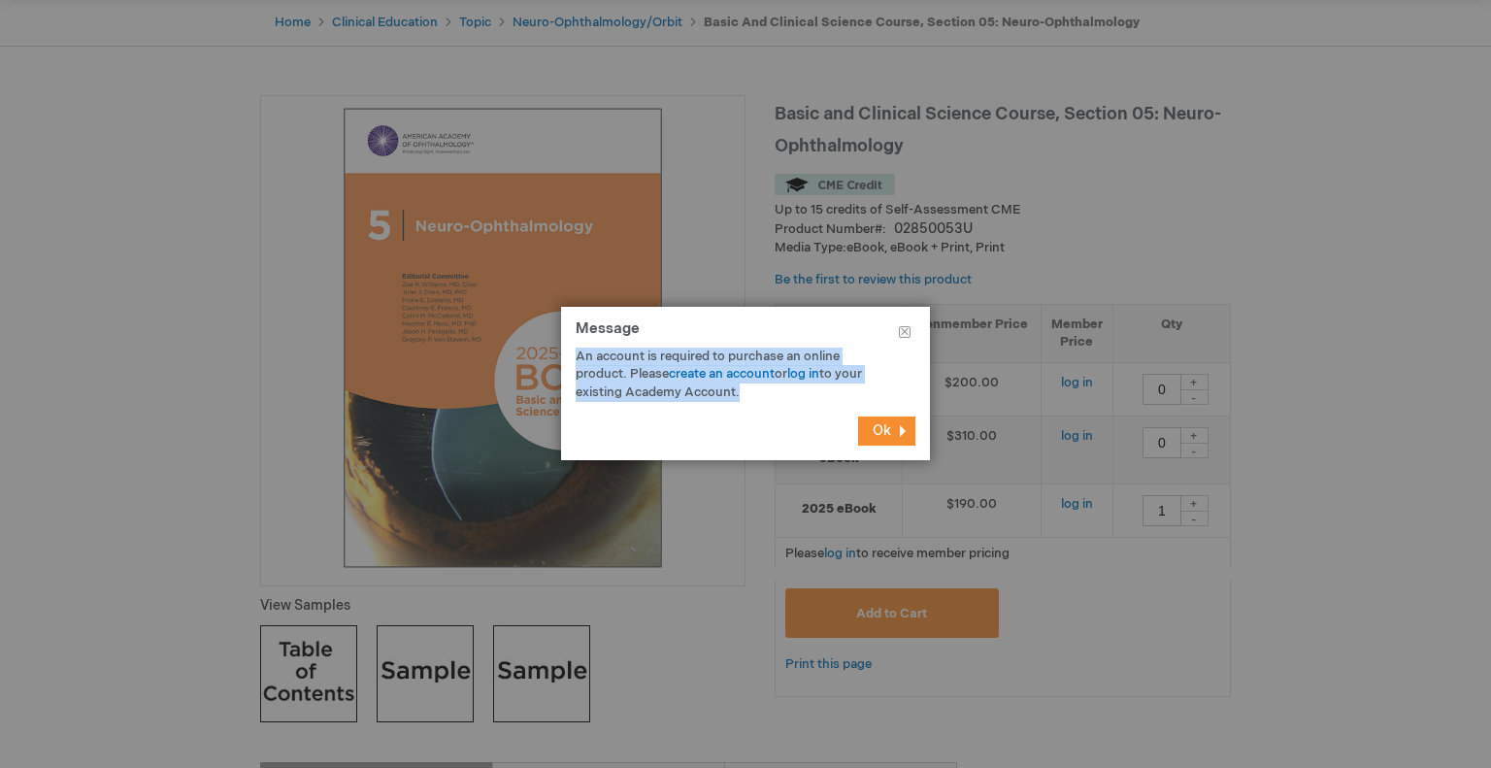
drag, startPoint x: 735, startPoint y: 397, endPoint x: 573, endPoint y: 361, distance: 166.0
click at [573, 361] on div "An account is required to purchase an online product. Please create an account …" at bounding box center [745, 374] width 369 height 54
click at [1362, 214] on div at bounding box center [745, 384] width 1491 height 768
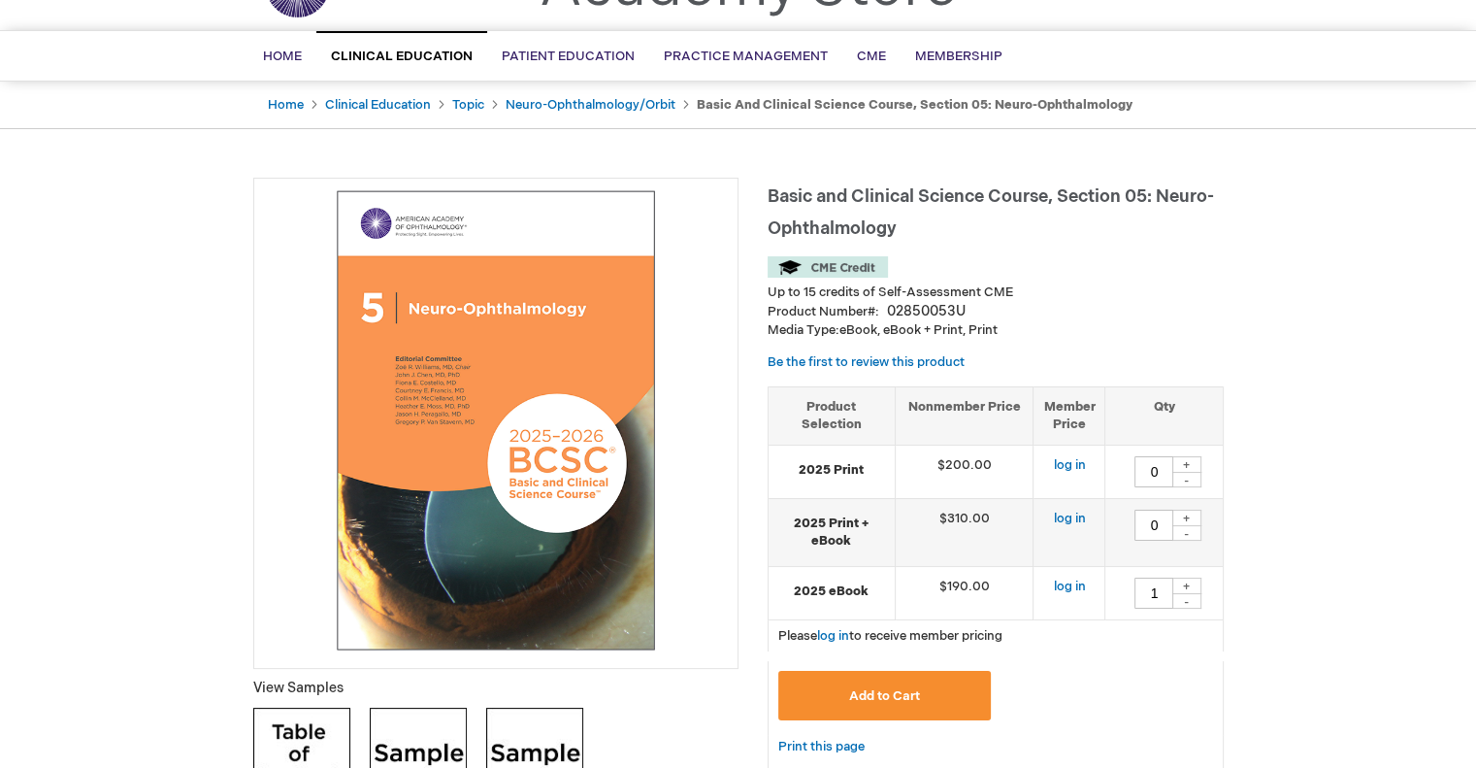
scroll to position [0, 0]
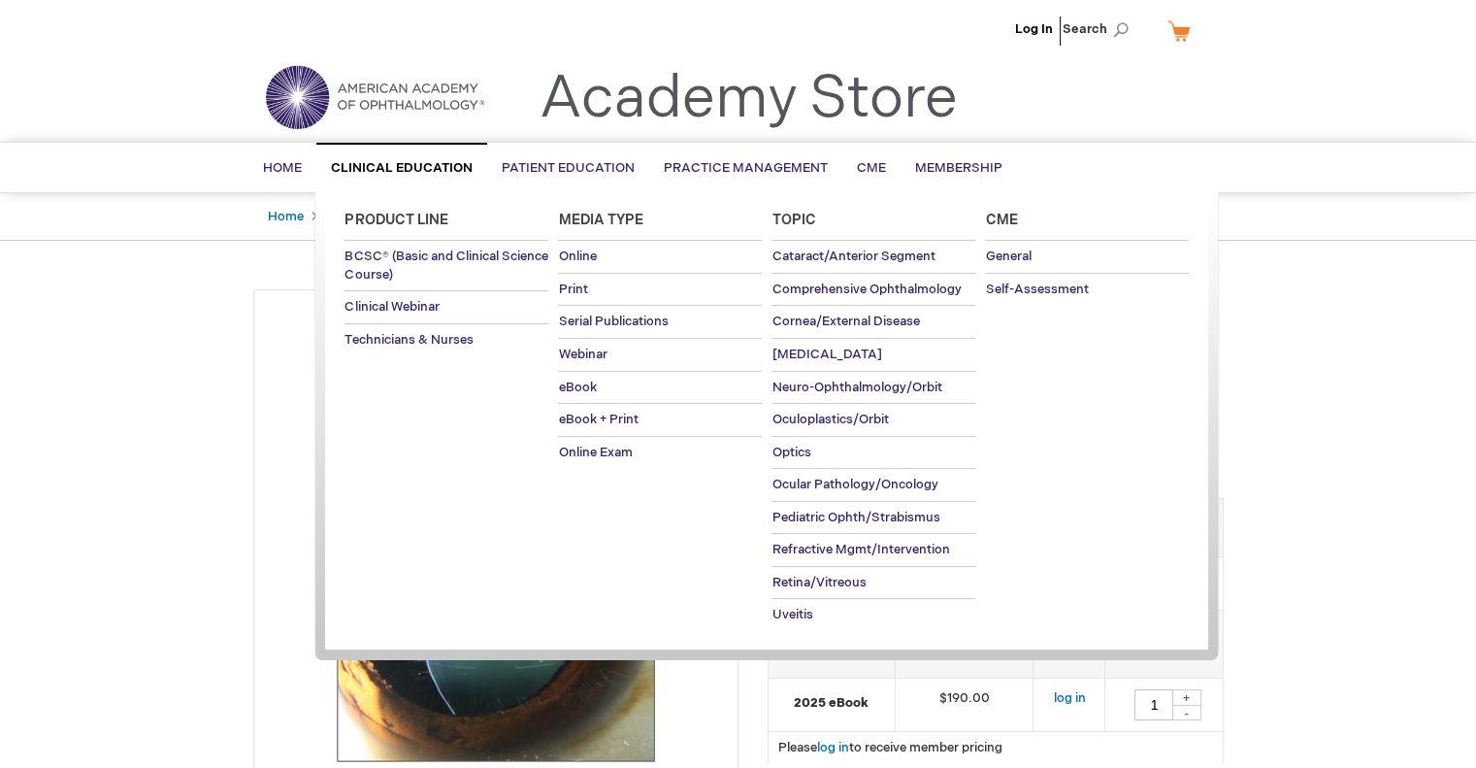
click at [442, 162] on span "Clinical Education" at bounding box center [402, 168] width 142 height 16
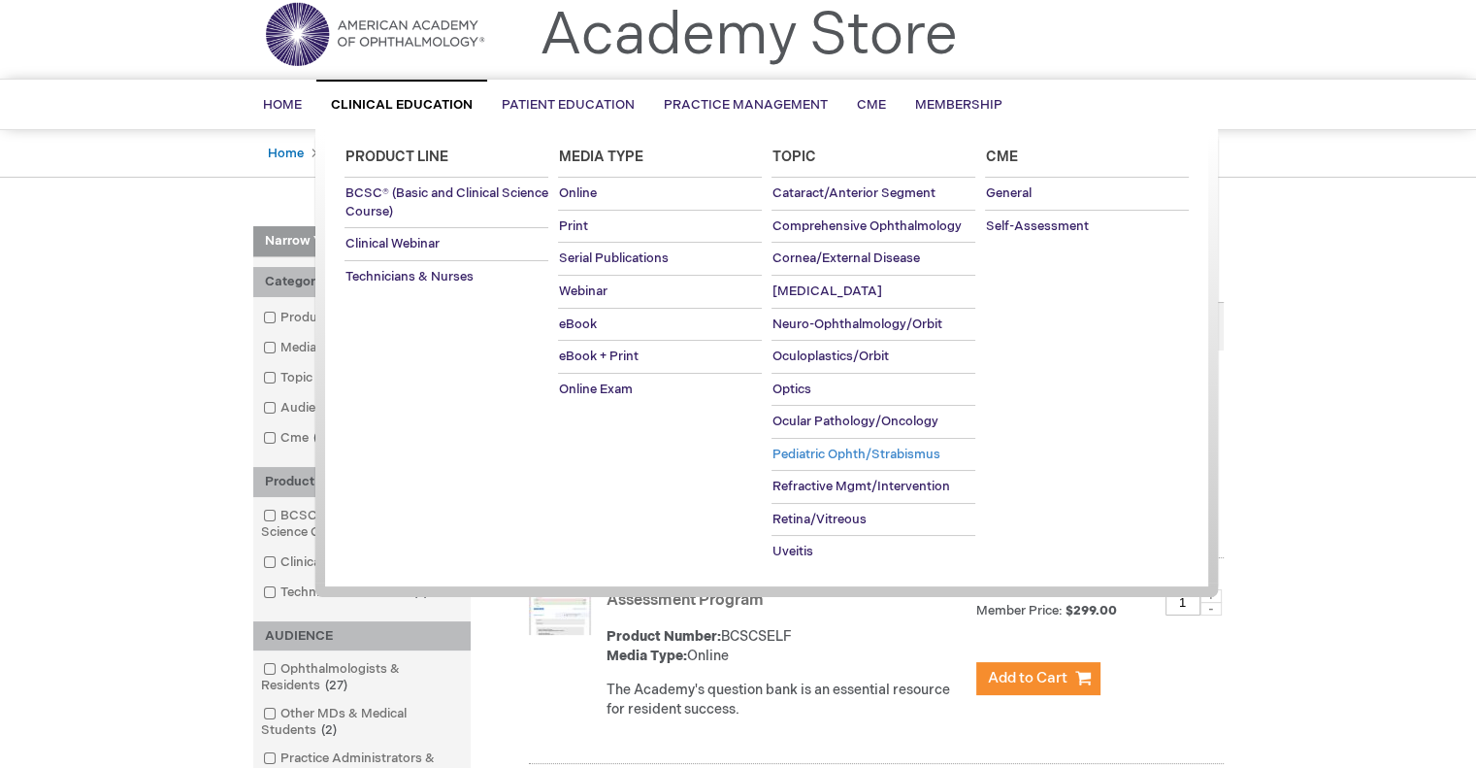
scroll to position [97, 0]
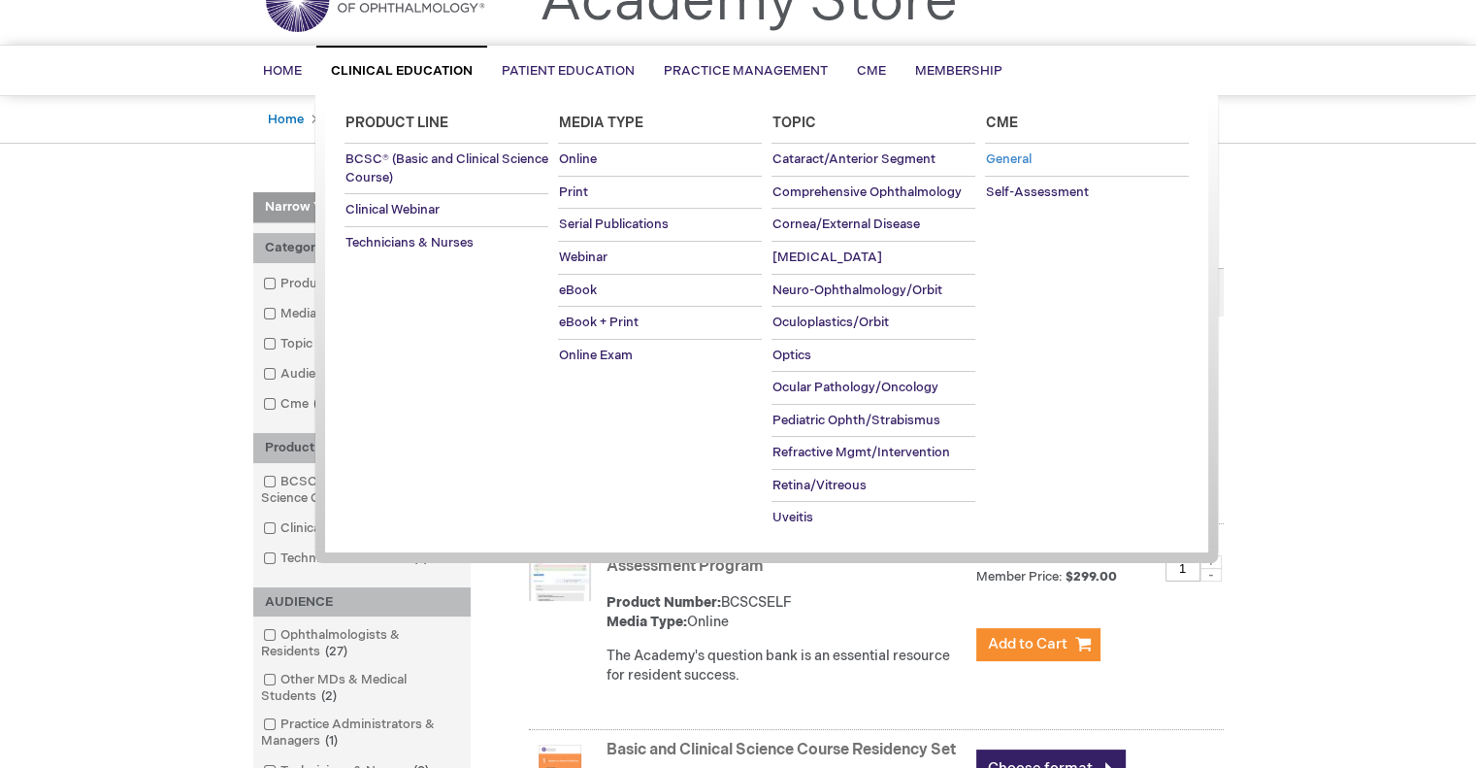
click at [1013, 165] on span "General" at bounding box center [1008, 159] width 46 height 16
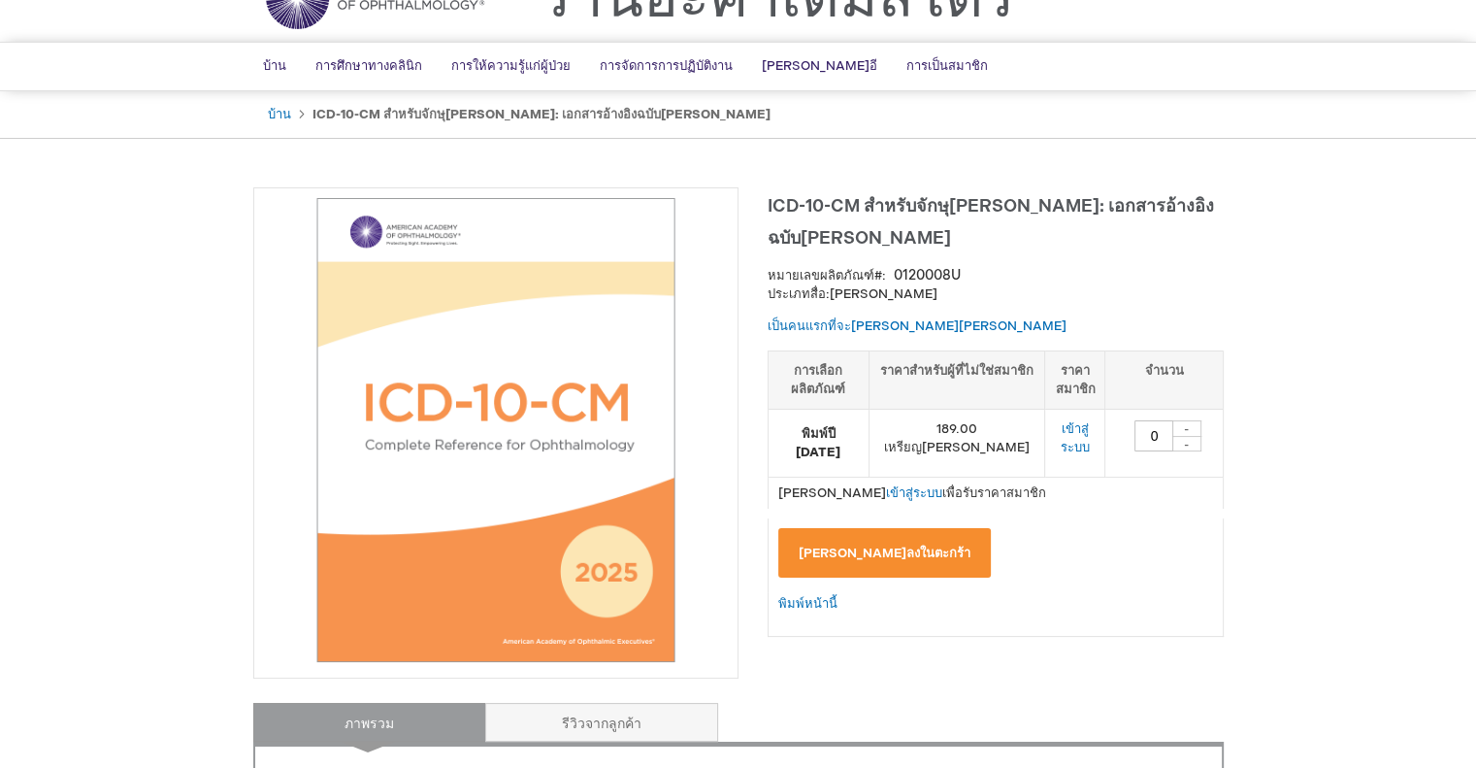
scroll to position [97, 0]
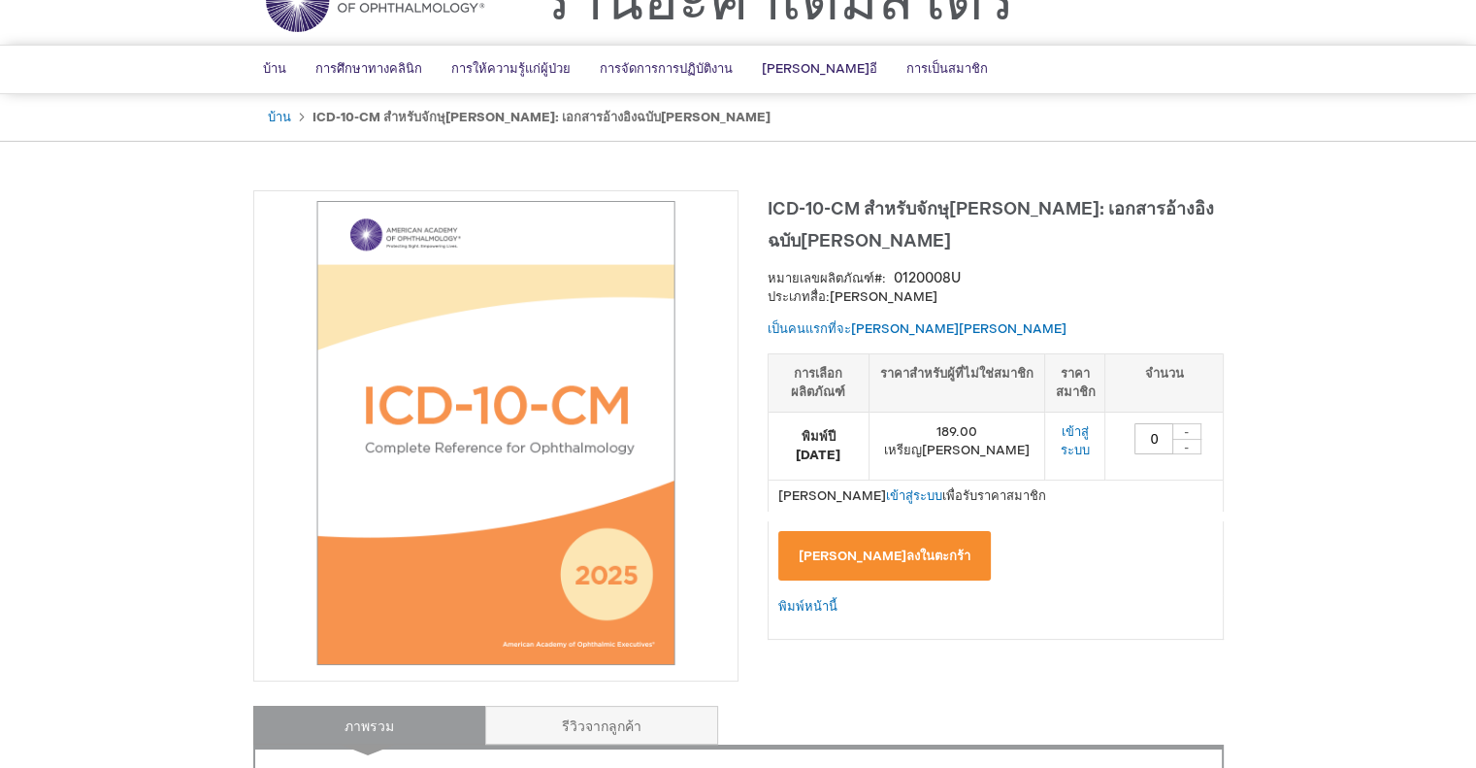
click at [870, 531] on button "เพิ่มลงในตะกร้า" at bounding box center [885, 555] width 214 height 49
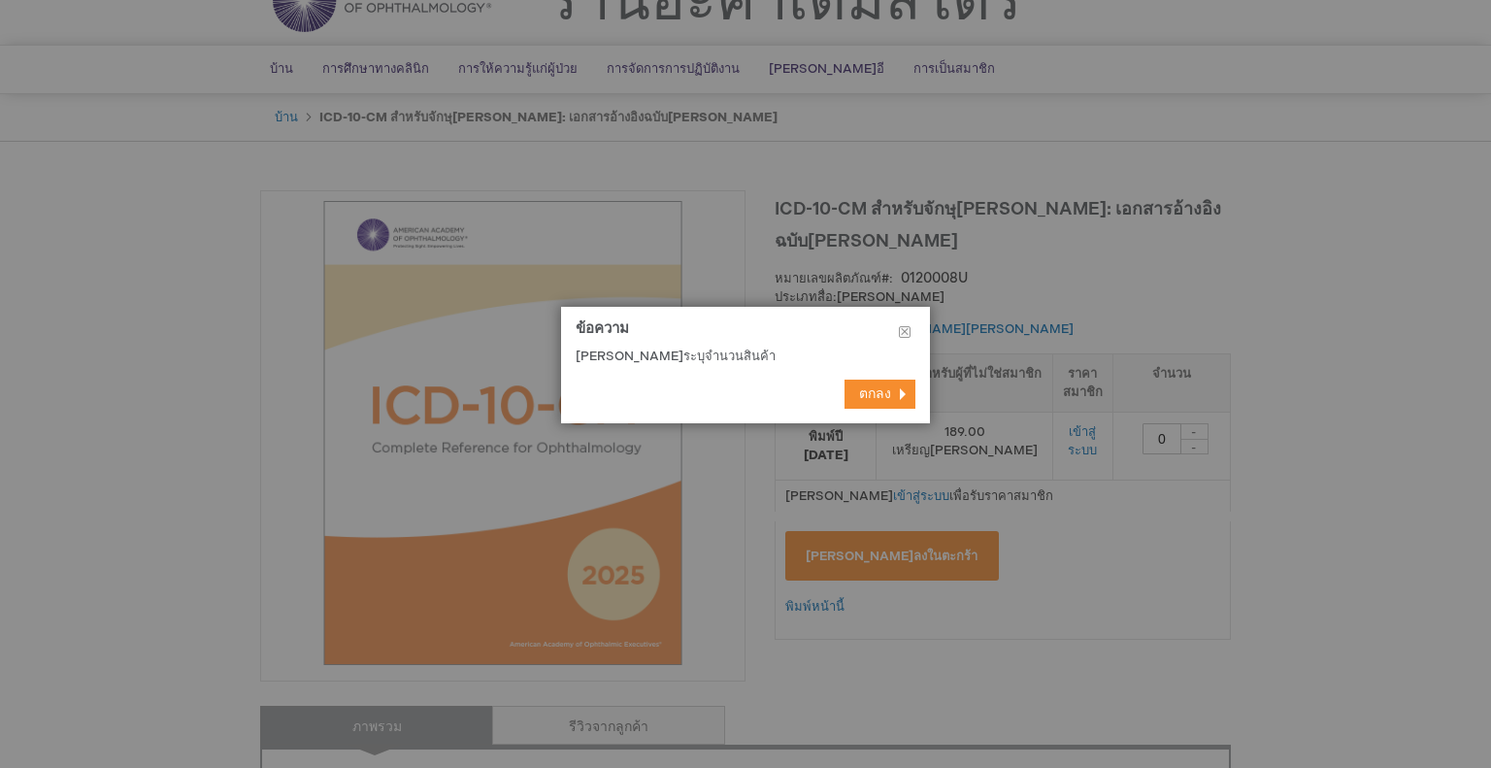
click at [1160, 460] on div at bounding box center [745, 384] width 1491 height 768
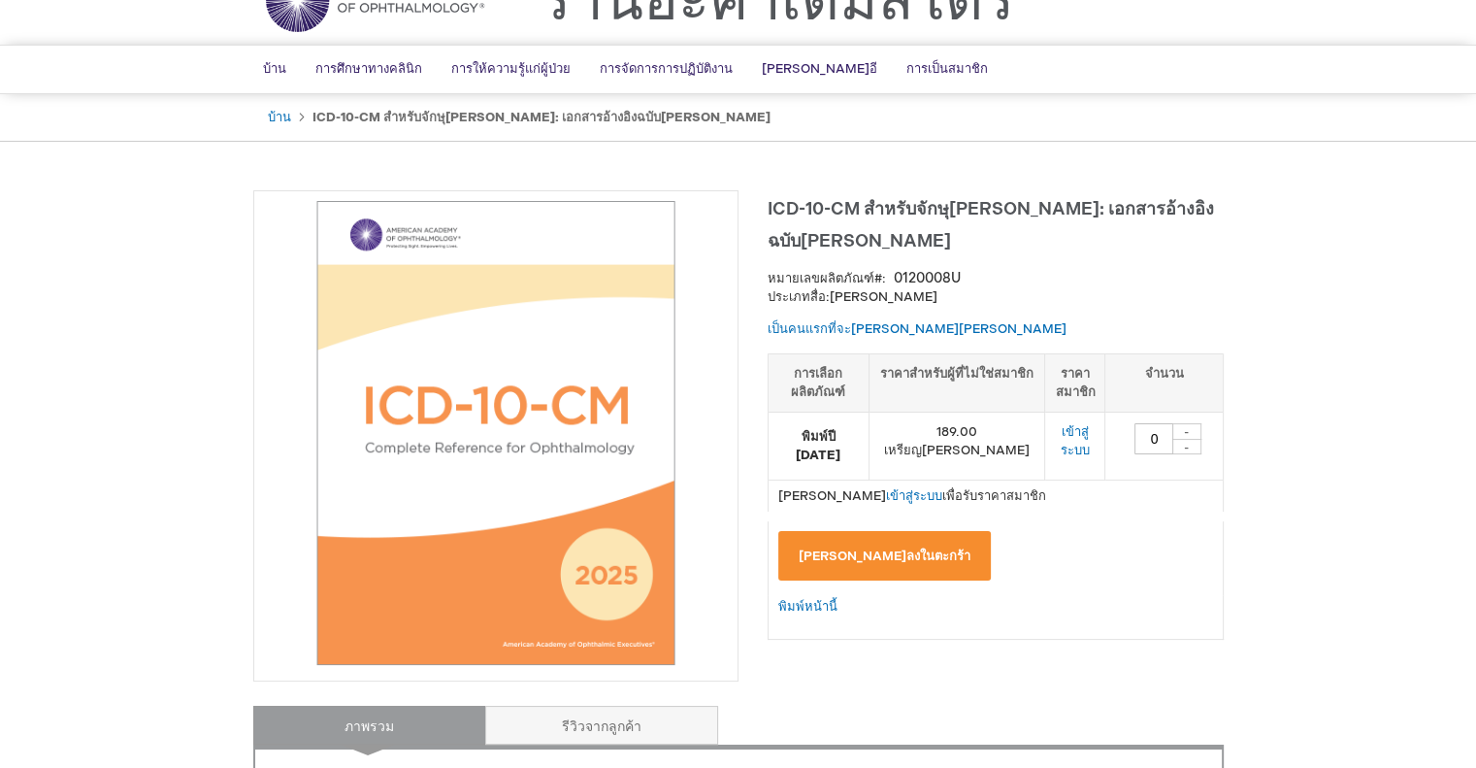
click at [1192, 423] on div "-" at bounding box center [1186, 431] width 29 height 16
type input "1"
click at [902, 531] on button "[PERSON_NAME]ลงในตะกร้า" at bounding box center [885, 555] width 214 height 49
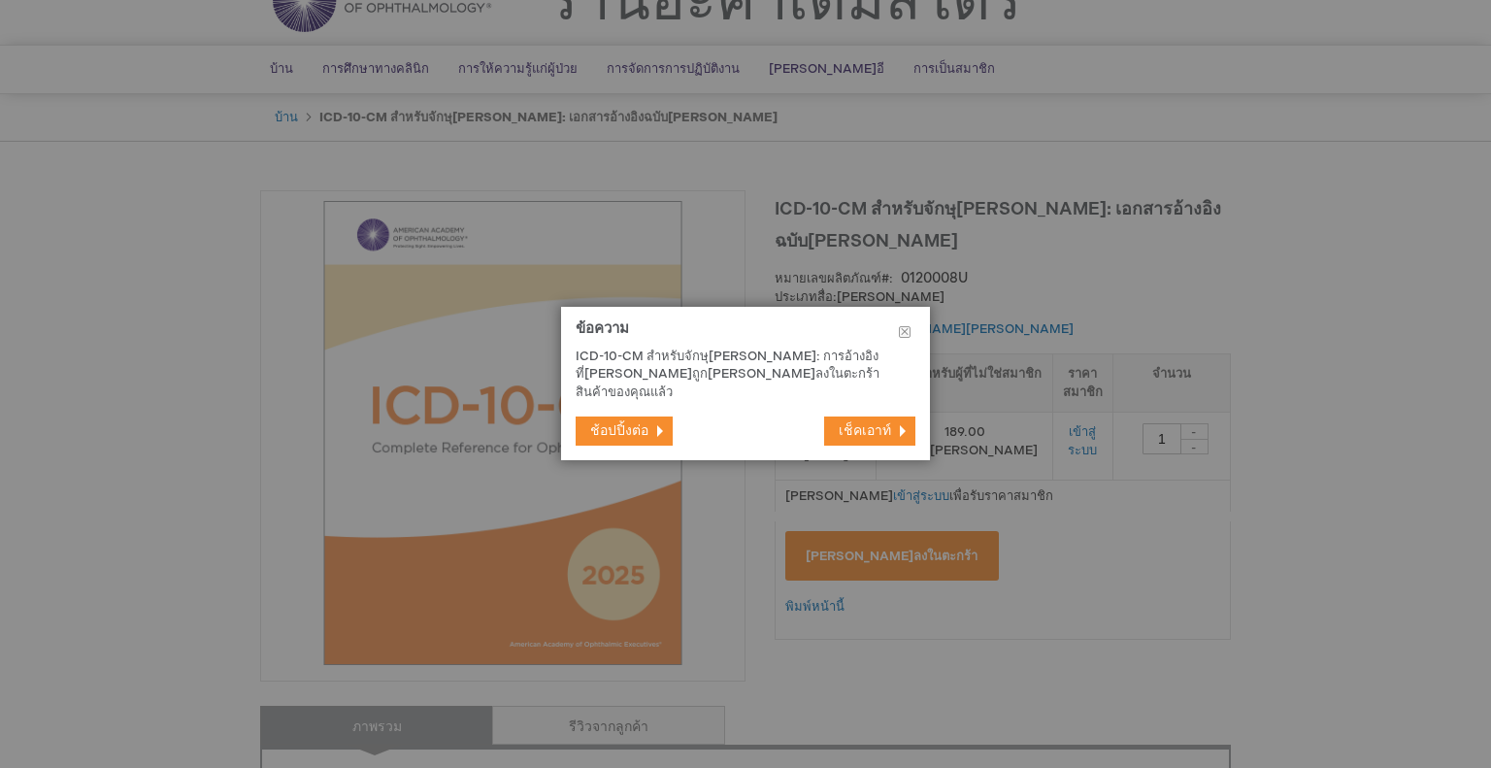
click at [653, 416] on button "ช้อปปิ้งต่อ" at bounding box center [624, 430] width 97 height 29
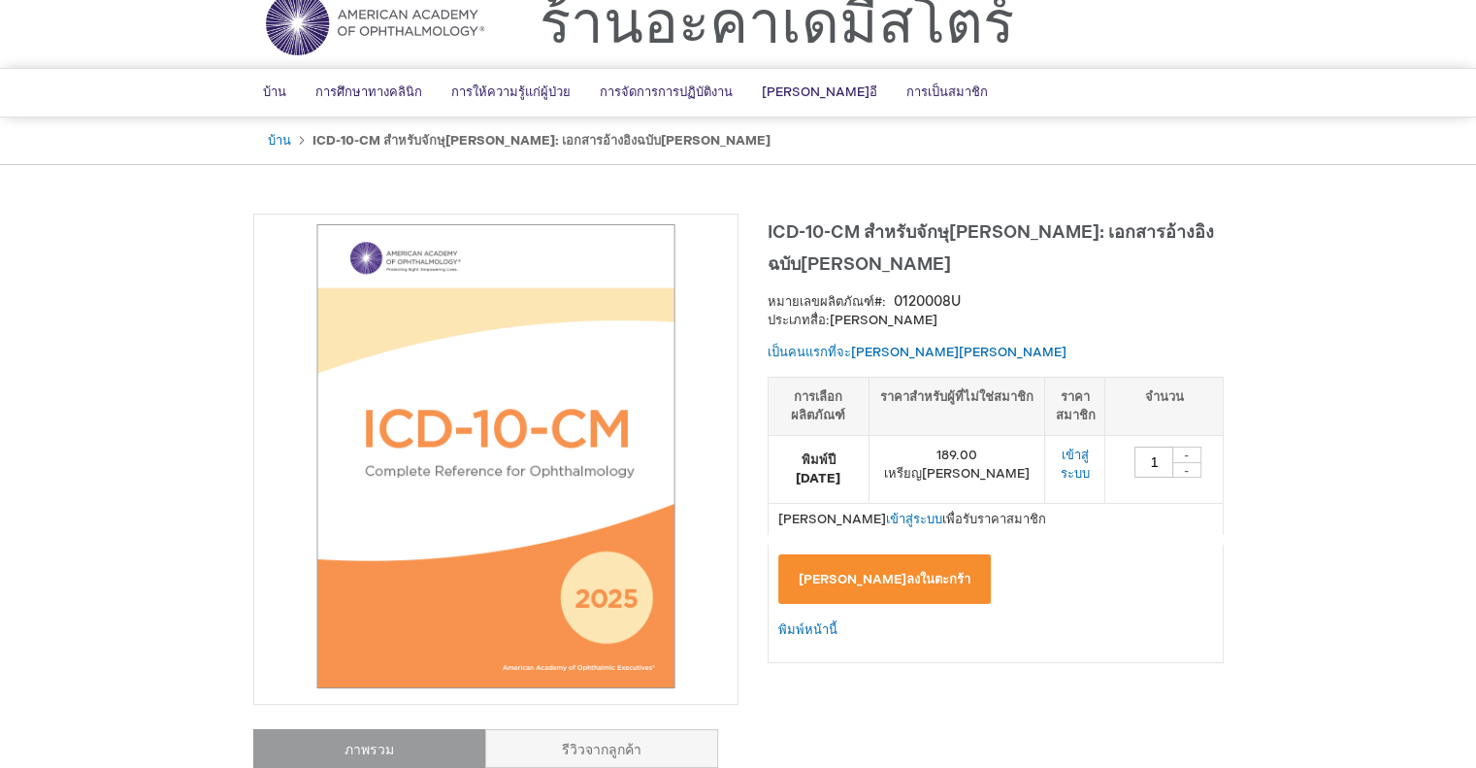
scroll to position [0, 0]
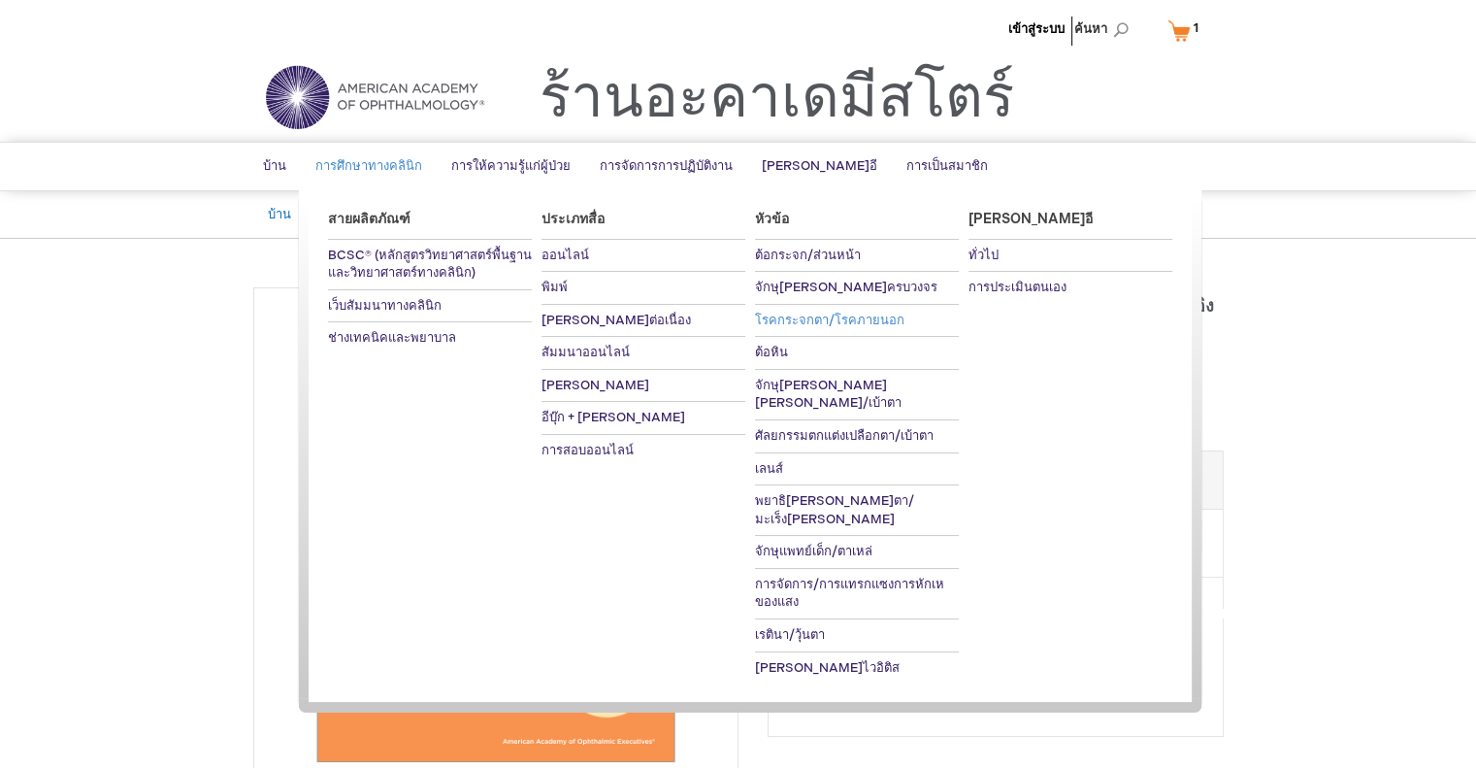
click at [784, 325] on font "โรคกระจกตา/โรคภายนอก" at bounding box center [829, 321] width 149 height 16
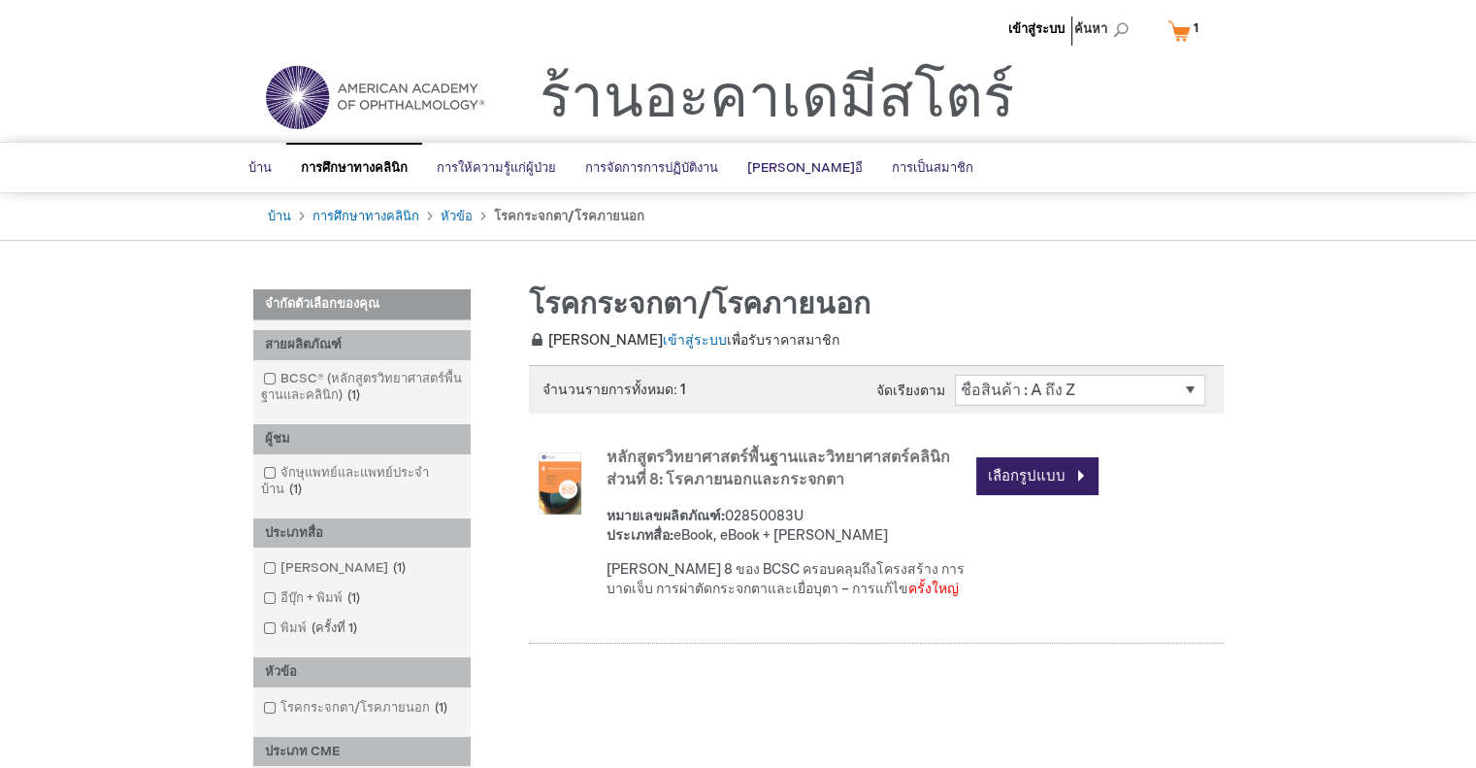
click at [551, 473] on img at bounding box center [560, 483] width 62 height 62
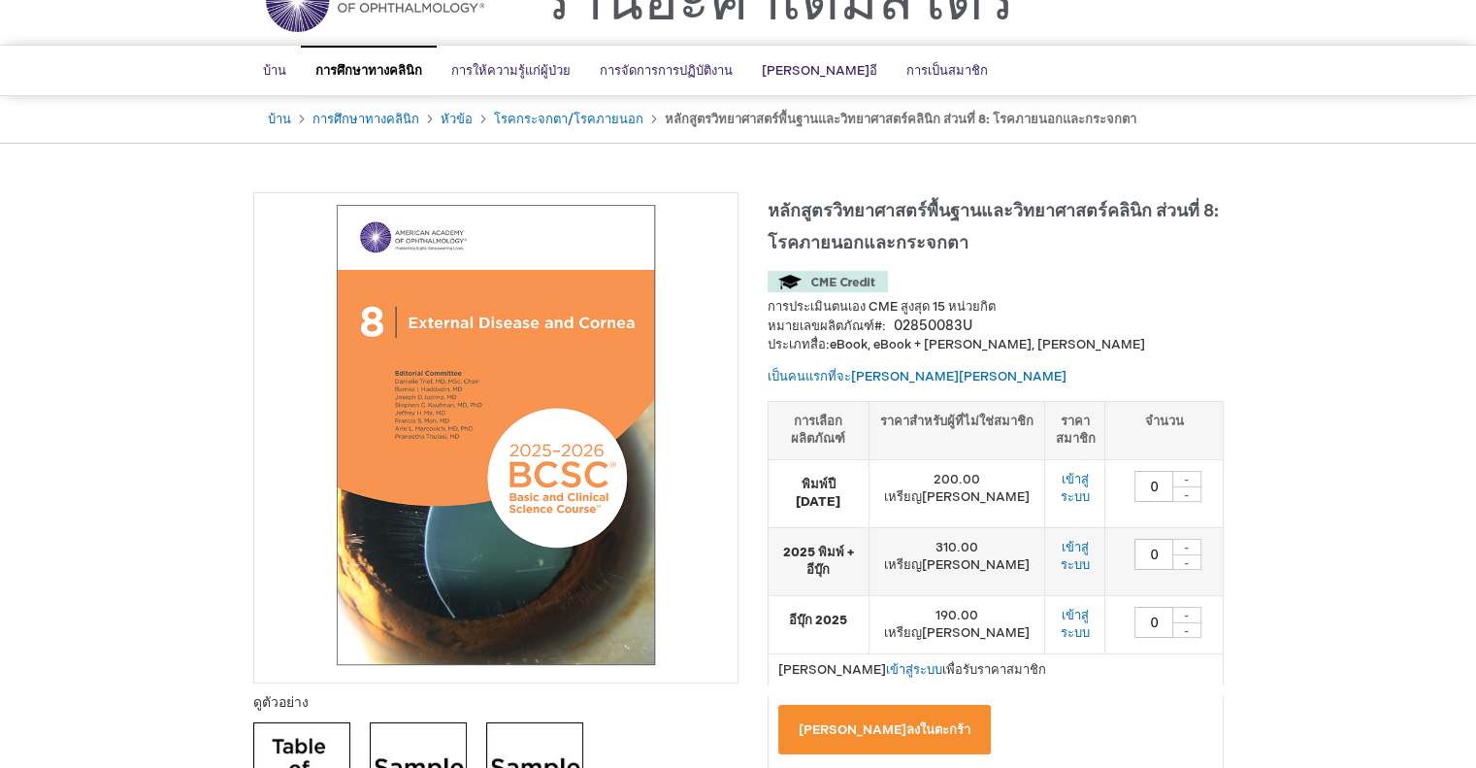
scroll to position [194, 0]
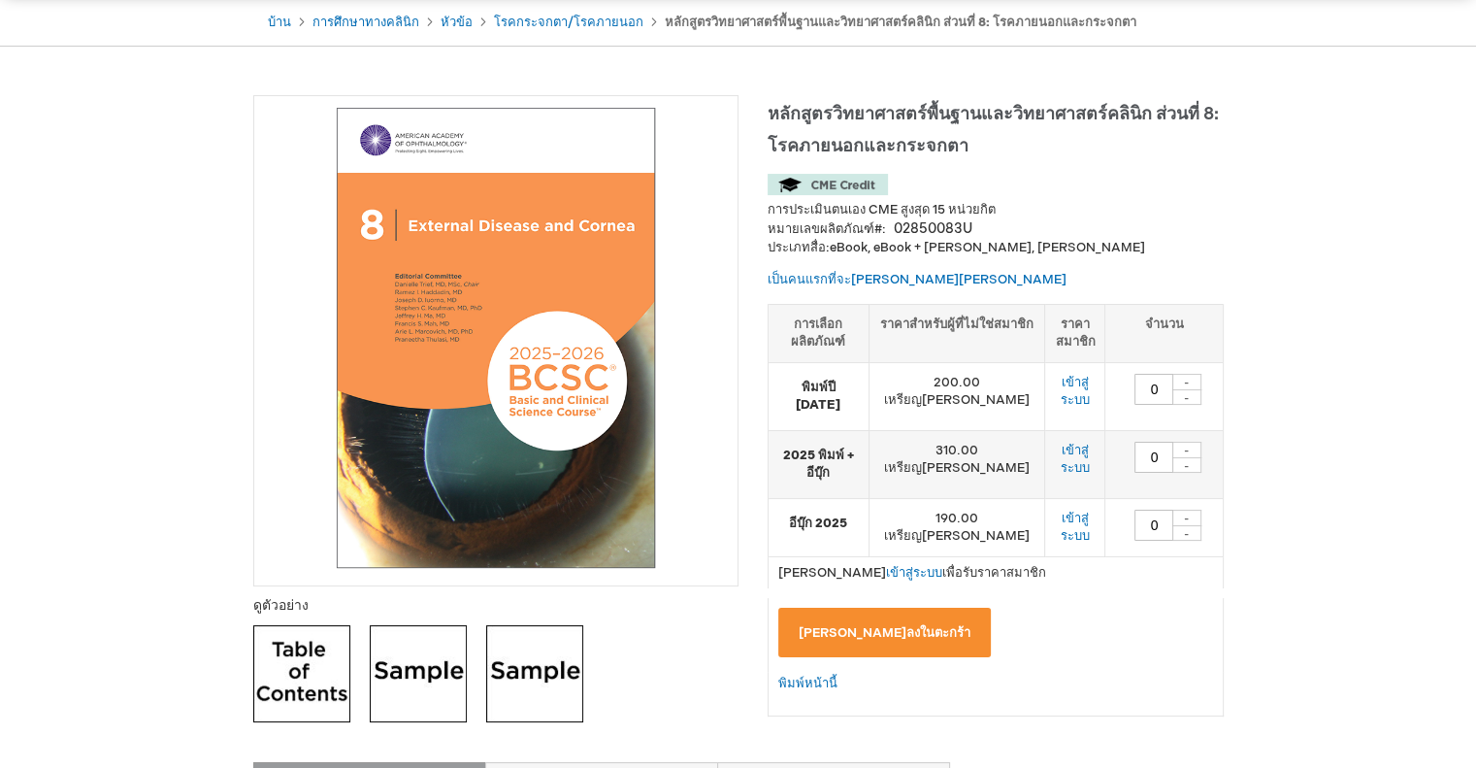
click at [1191, 510] on div "-" at bounding box center [1186, 518] width 29 height 16
type input "1"
click at [870, 625] on font "[PERSON_NAME]ลงในตะกร้า" at bounding box center [885, 633] width 172 height 16
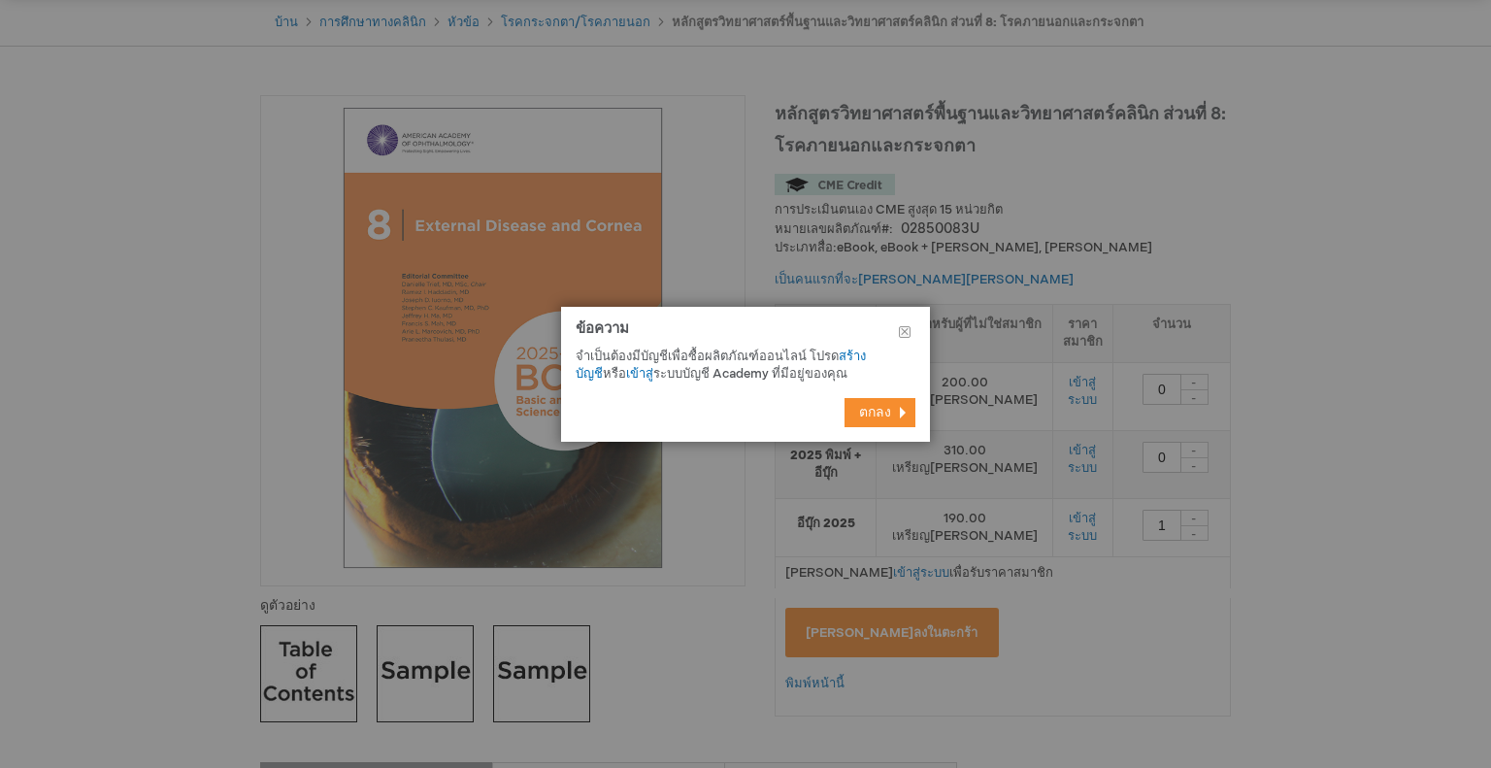
click at [881, 408] on font "ตกลง" at bounding box center [875, 412] width 32 height 16
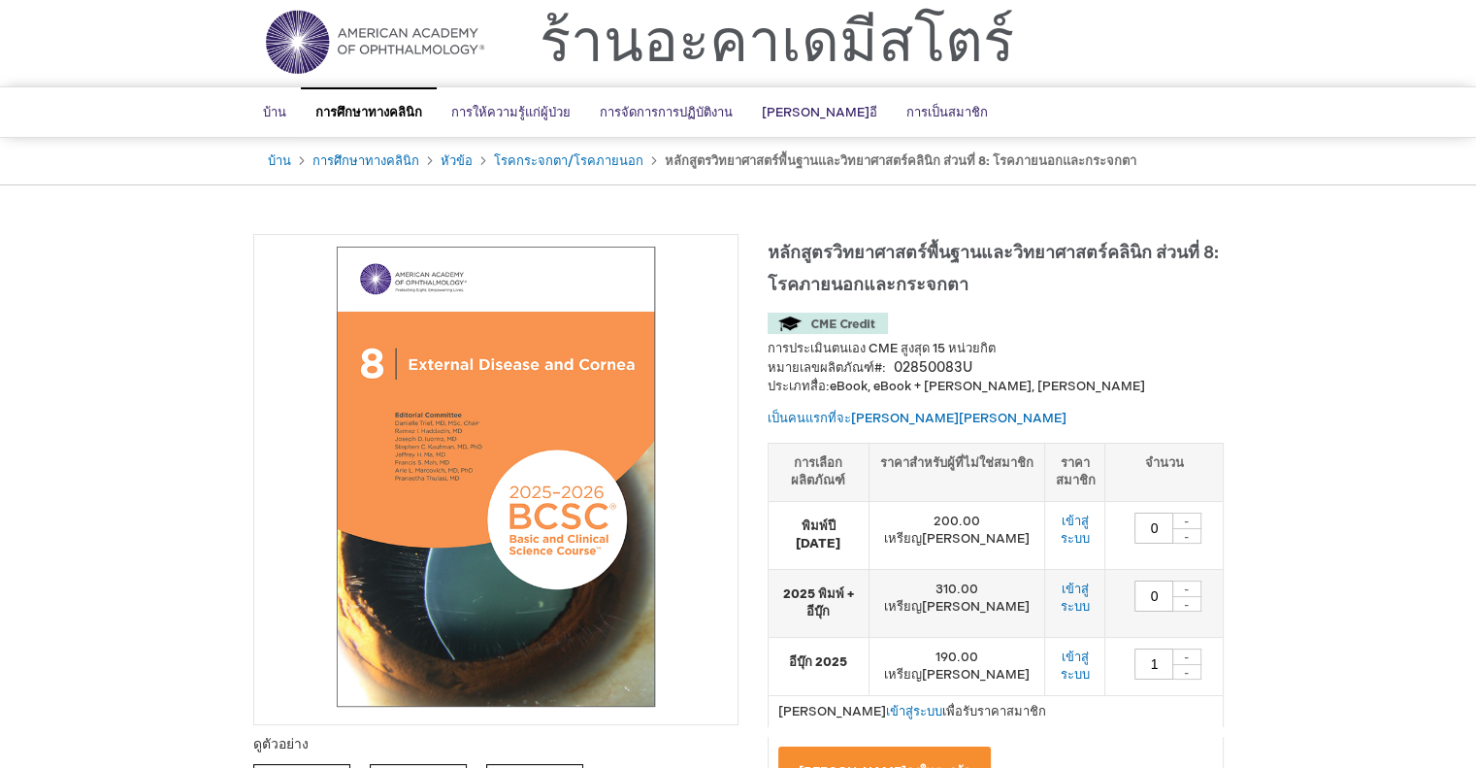
scroll to position [0, 0]
